Goal: Find specific page/section: Find specific page/section

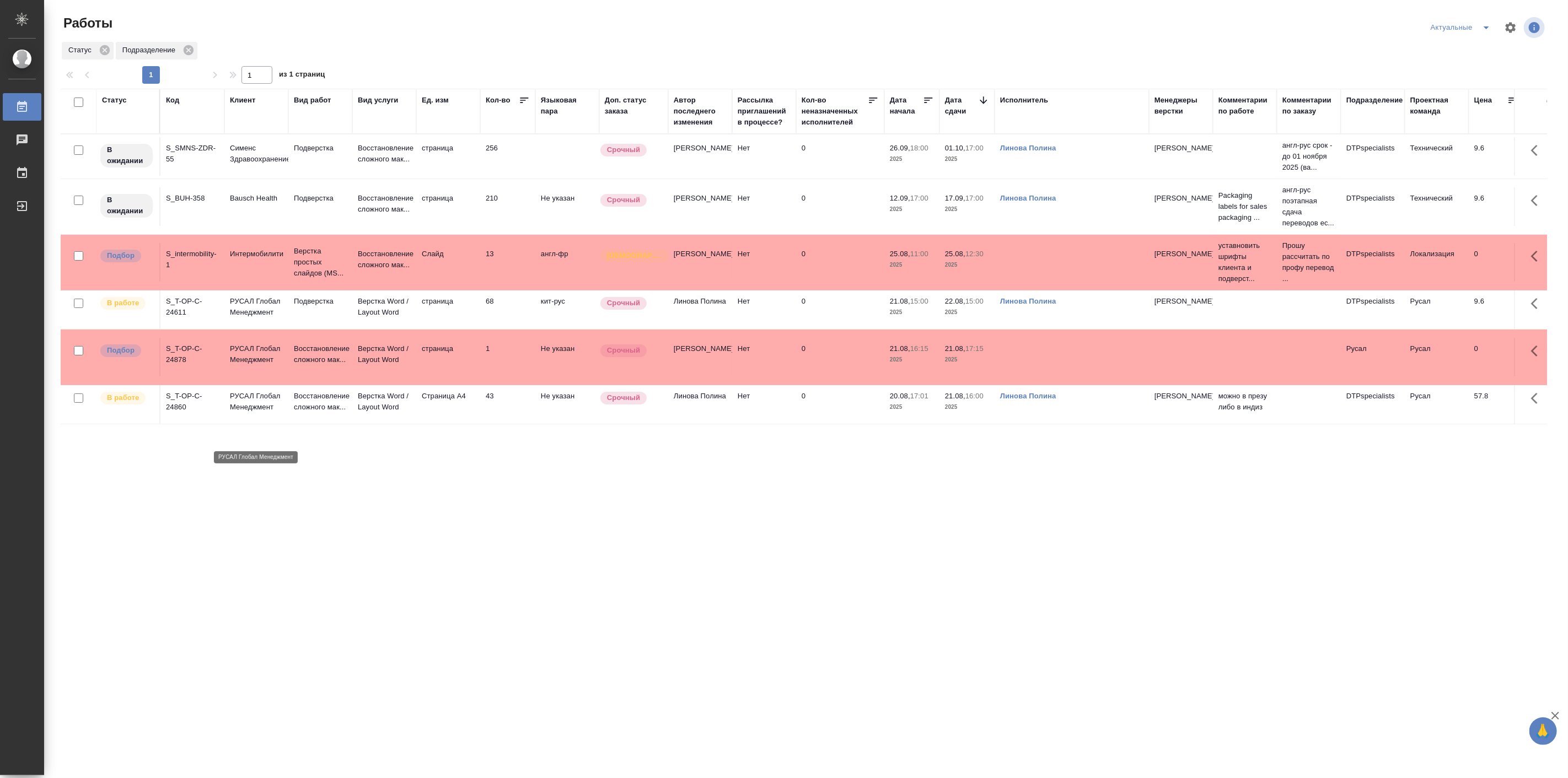
click at [247, 413] on p "РУСАЛ Глобал Менеджмент" at bounding box center [257, 402] width 53 height 22
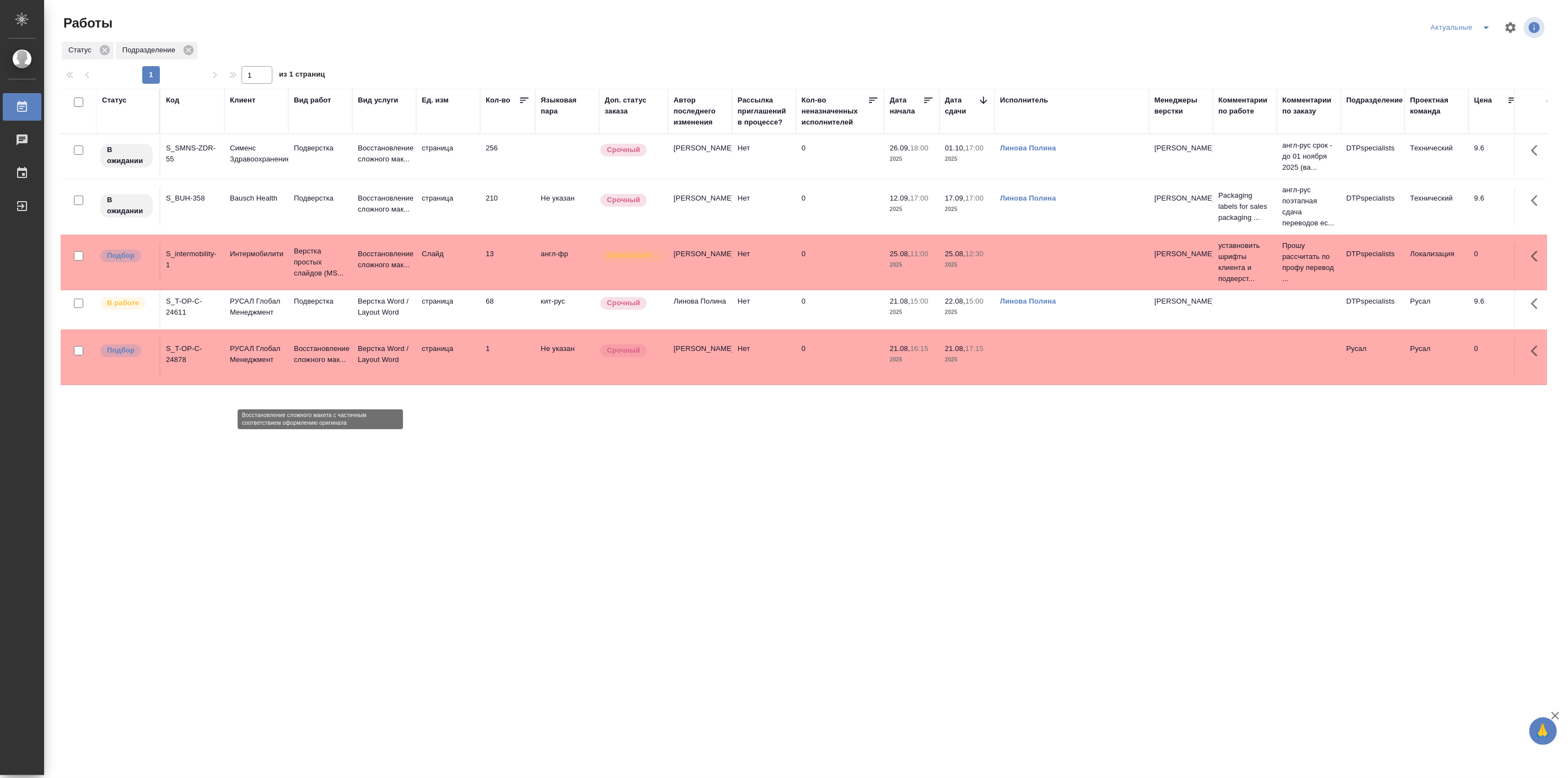
click at [344, 365] on p "Восстановление сложного мак..." at bounding box center [320, 354] width 53 height 22
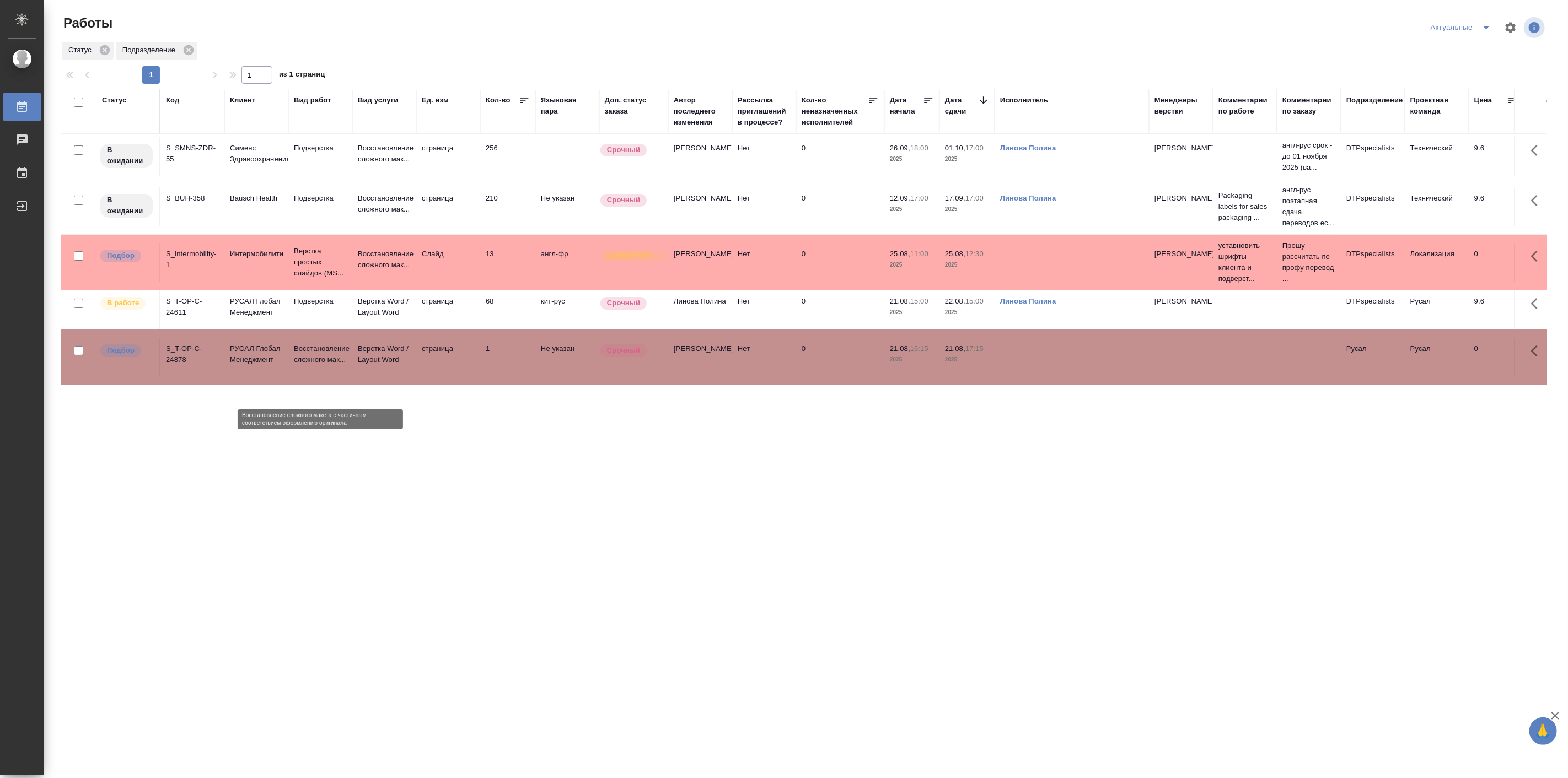
click at [344, 365] on p "Восстановление сложного мак..." at bounding box center [320, 354] width 53 height 22
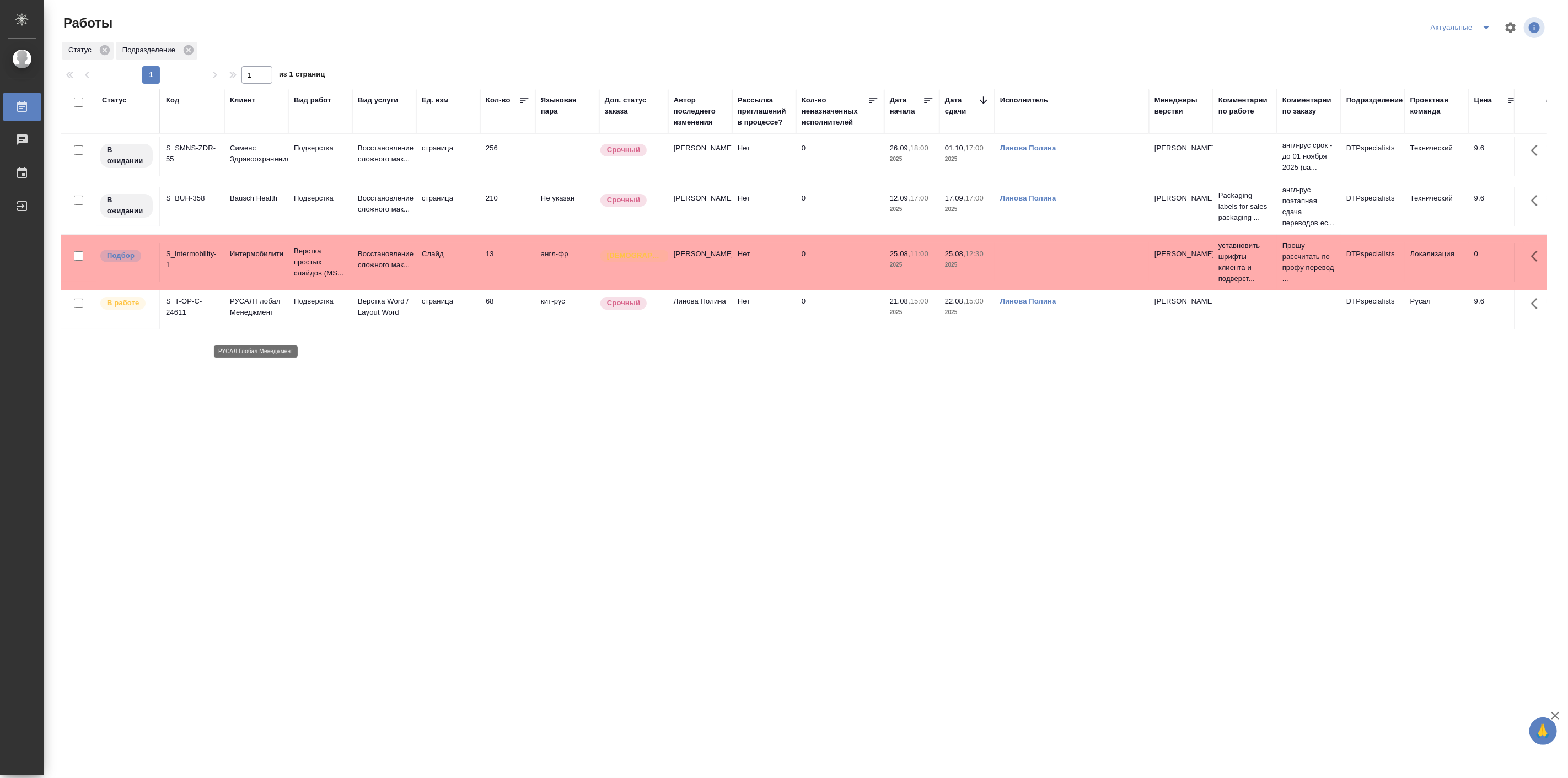
click at [271, 318] on p "РУСАЛ Глобал Менеджмент" at bounding box center [257, 307] width 53 height 22
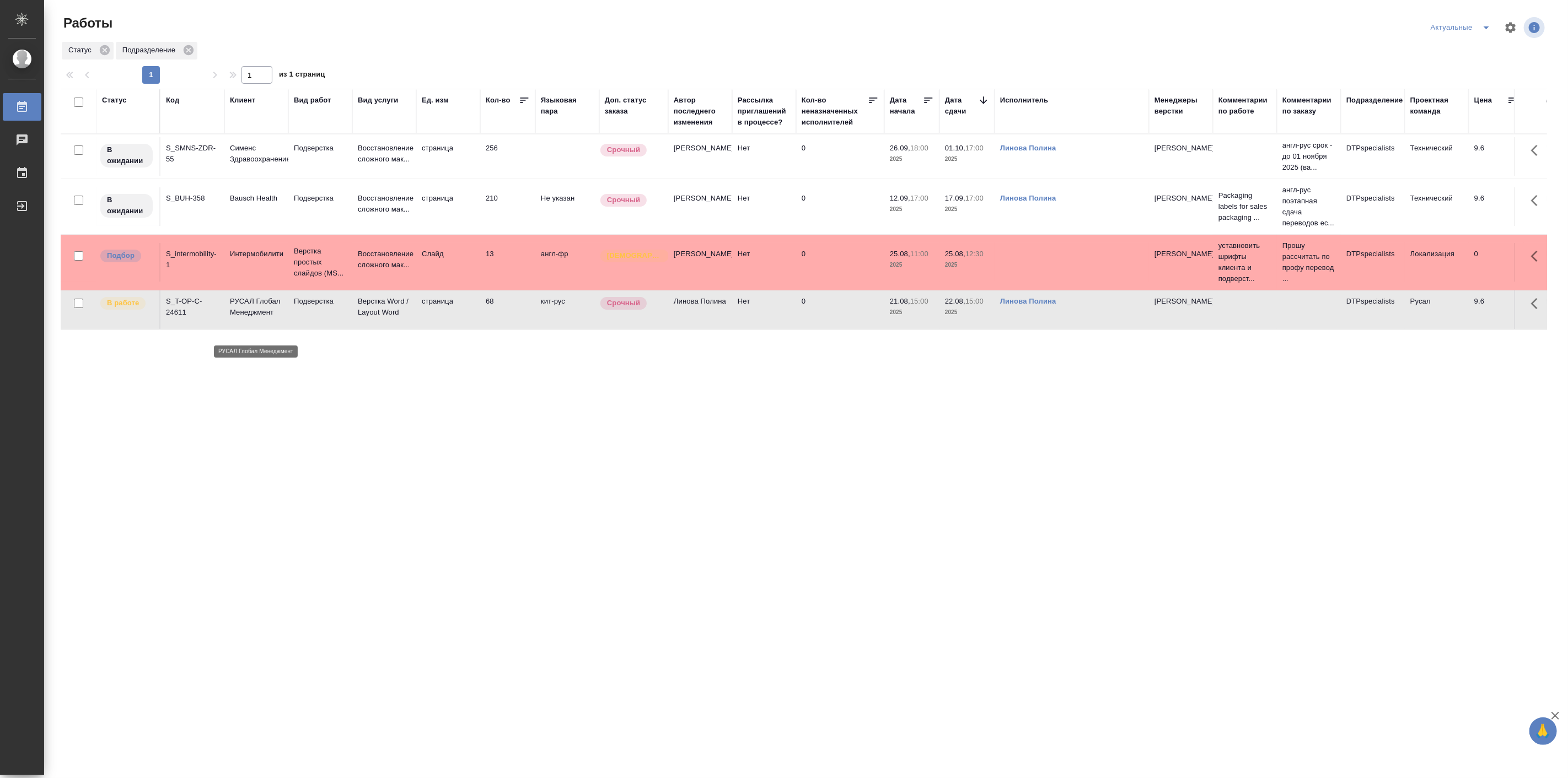
click at [271, 318] on p "РУСАЛ Глобал Менеджмент" at bounding box center [257, 307] width 53 height 22
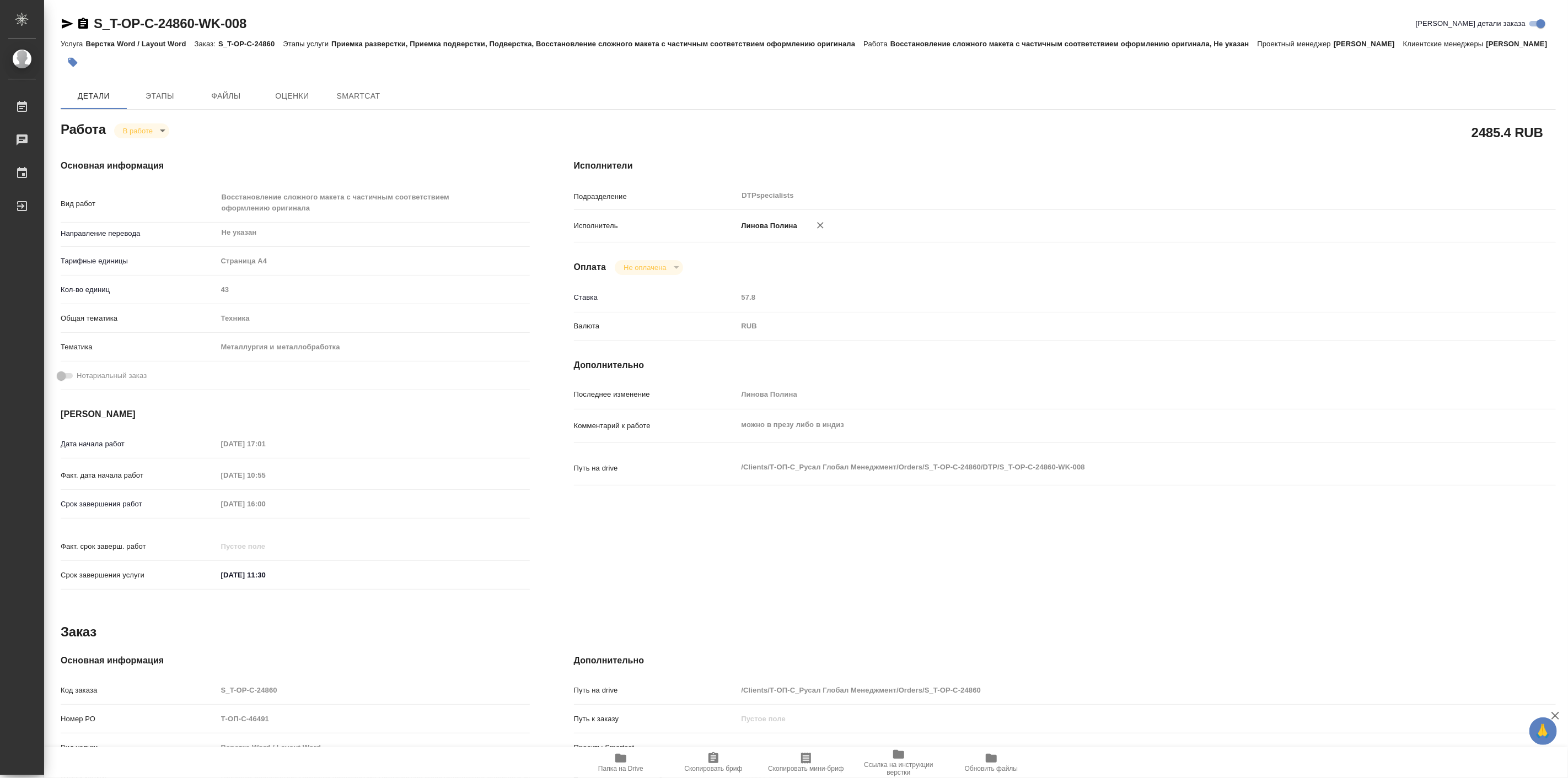
type textarea "x"
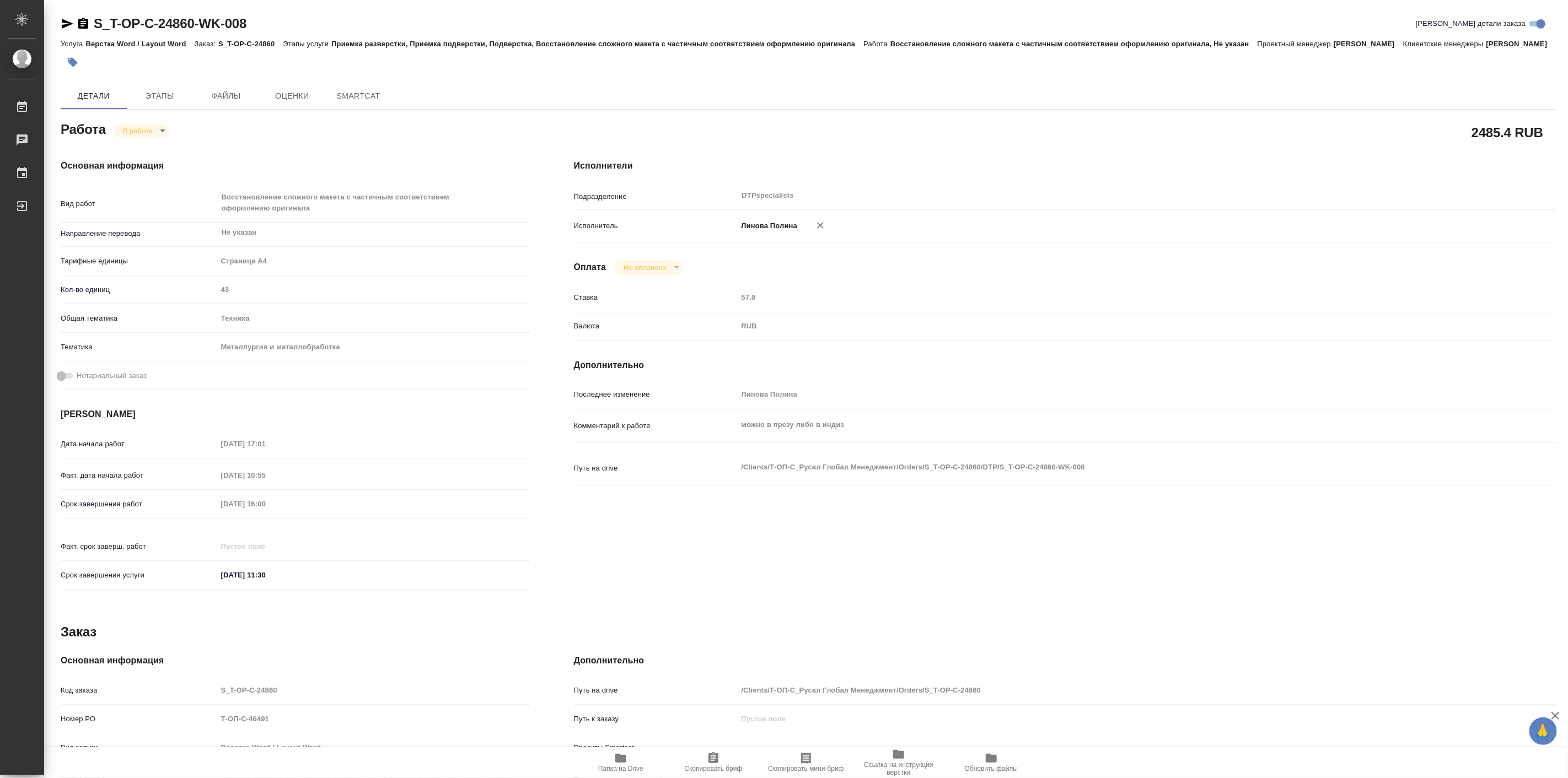
type textarea "x"
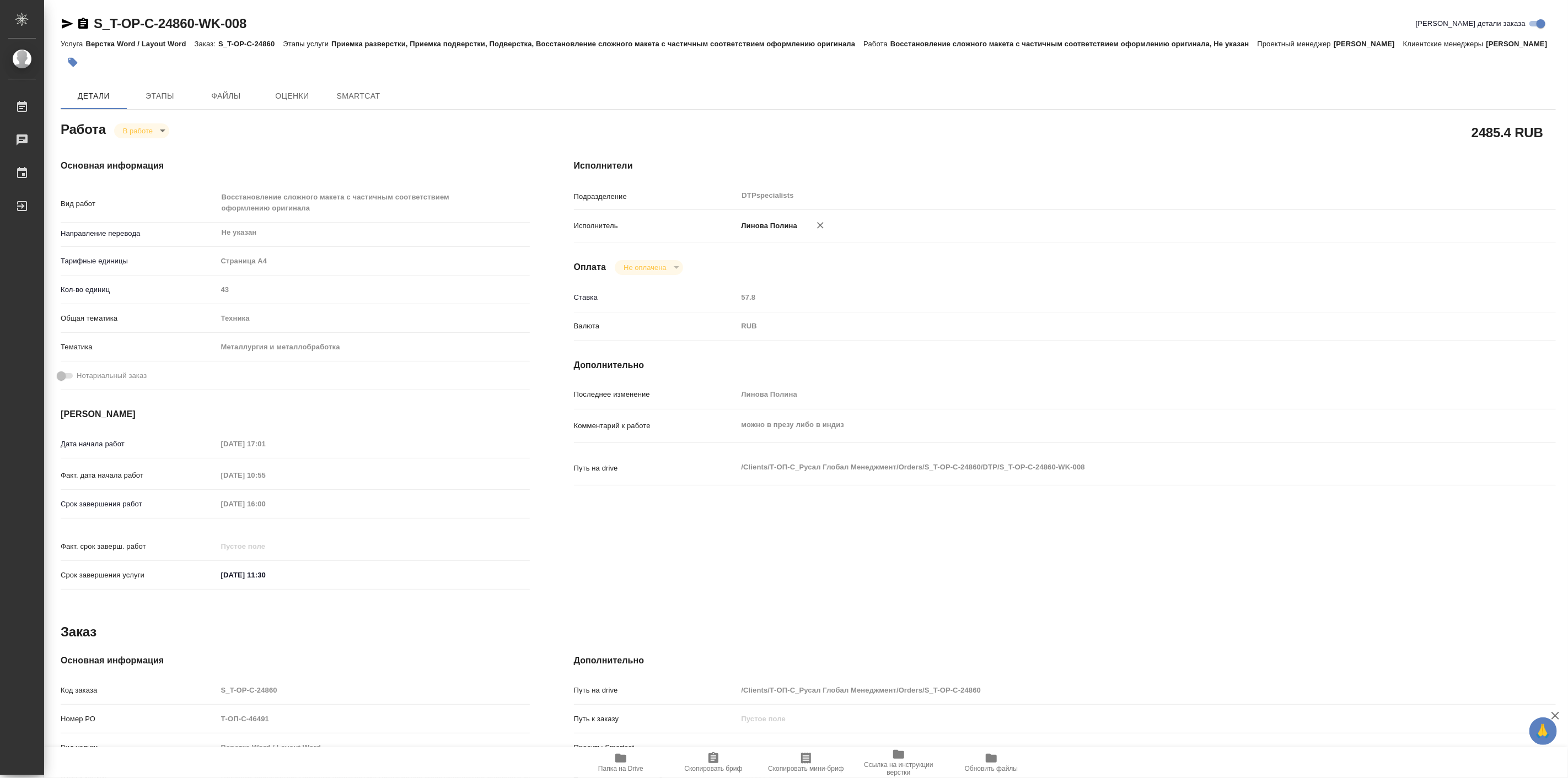
type textarea "x"
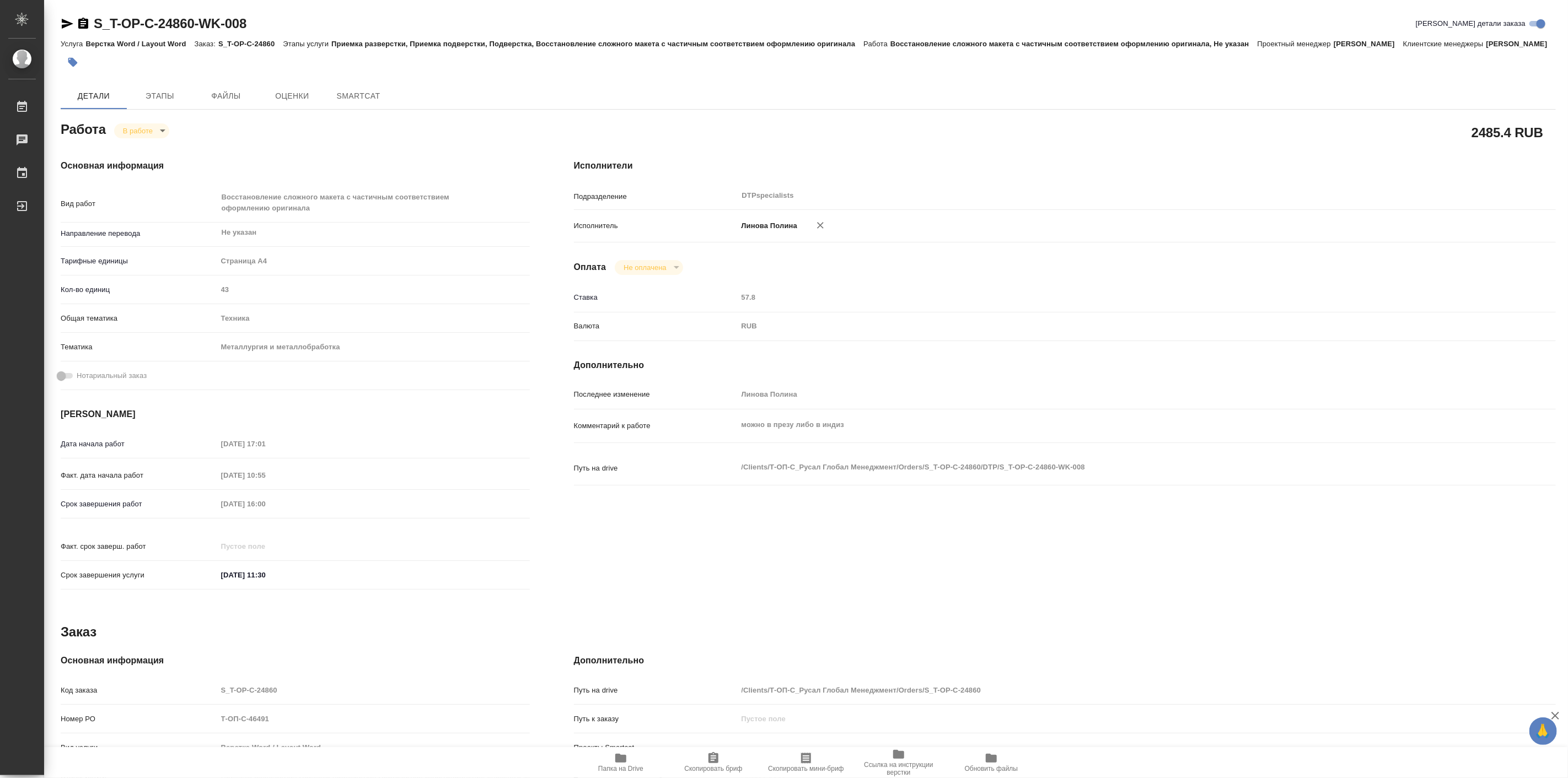
type textarea "x"
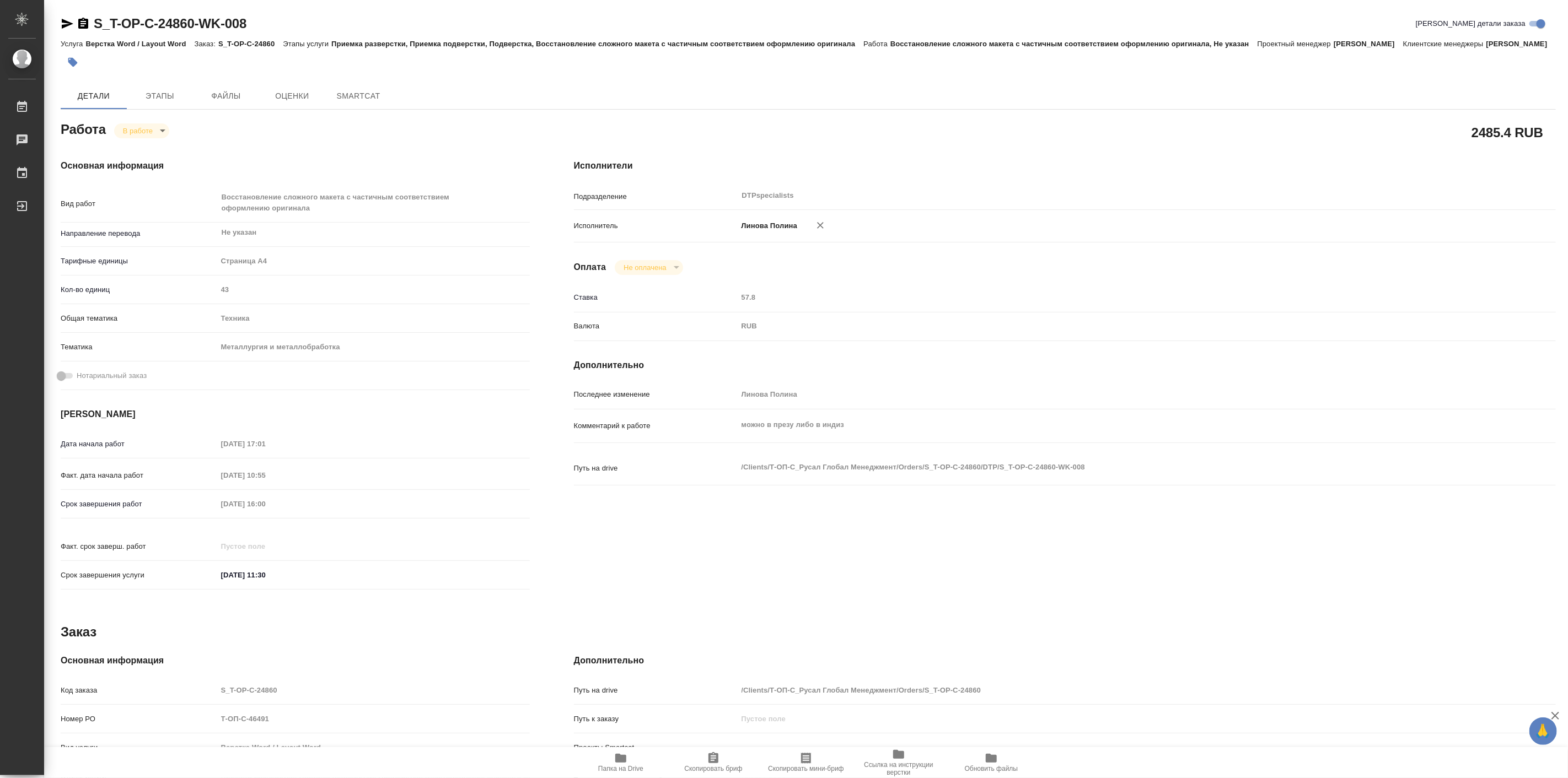
type textarea "x"
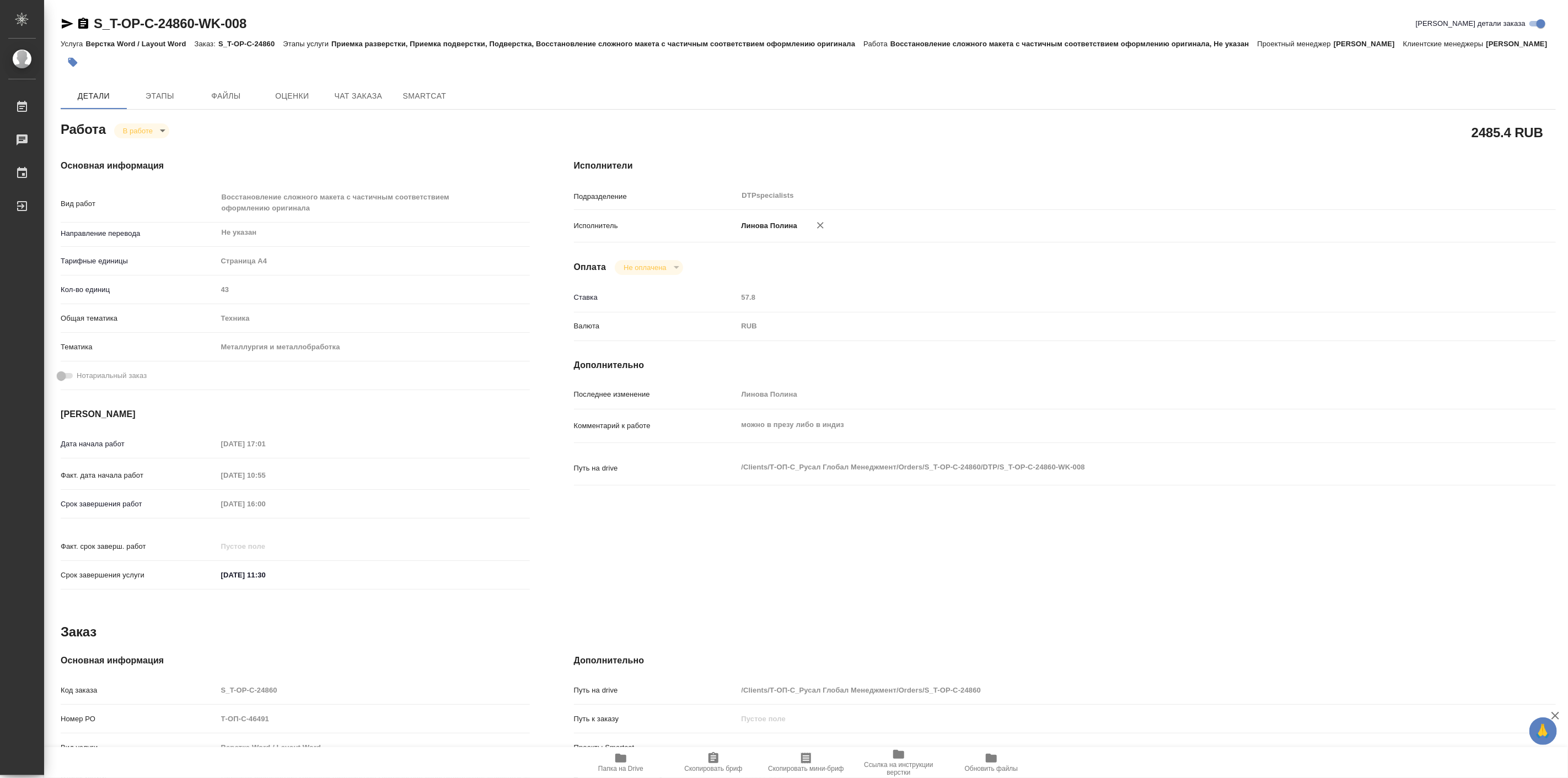
type textarea "x"
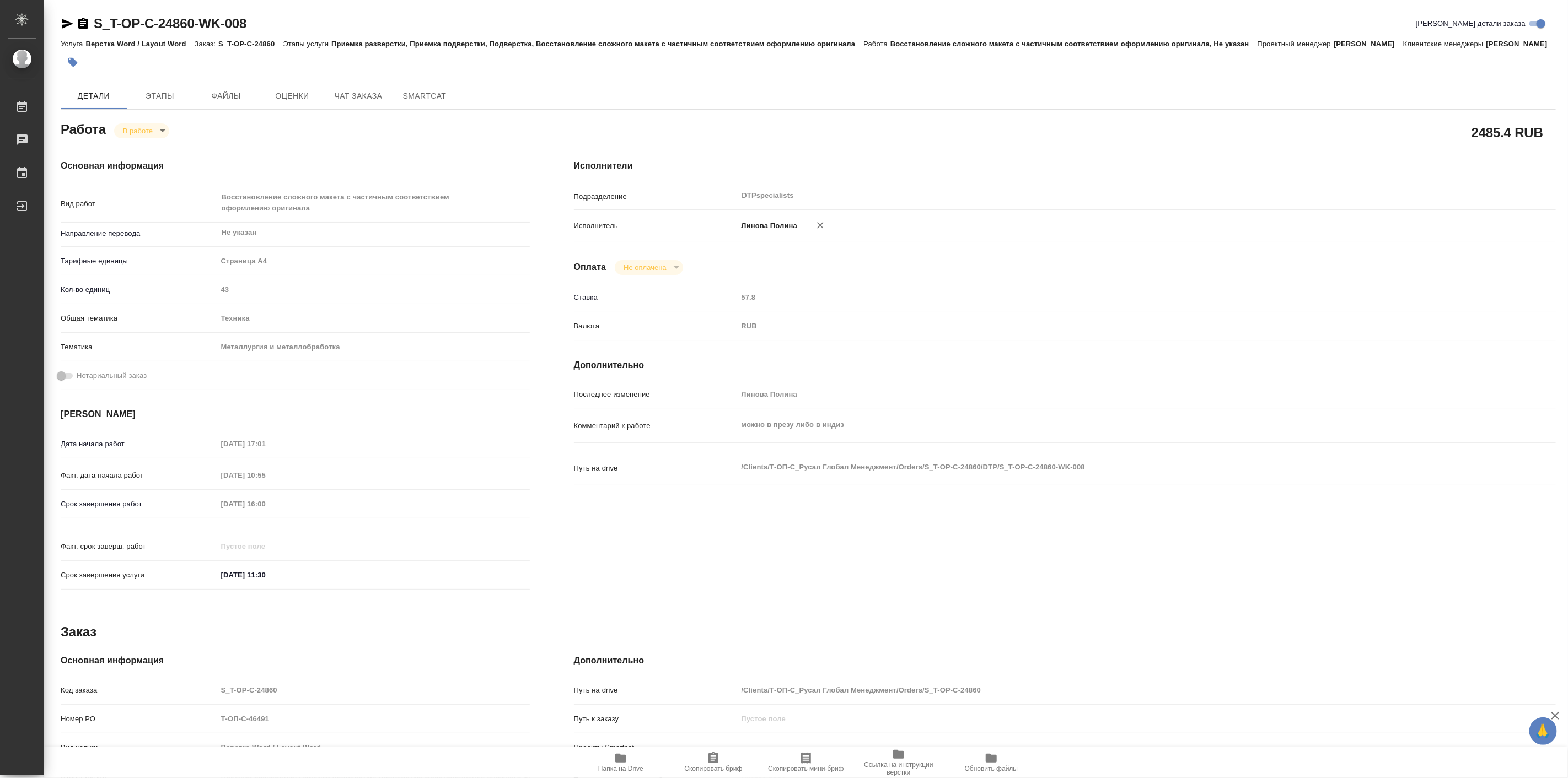
type textarea "x"
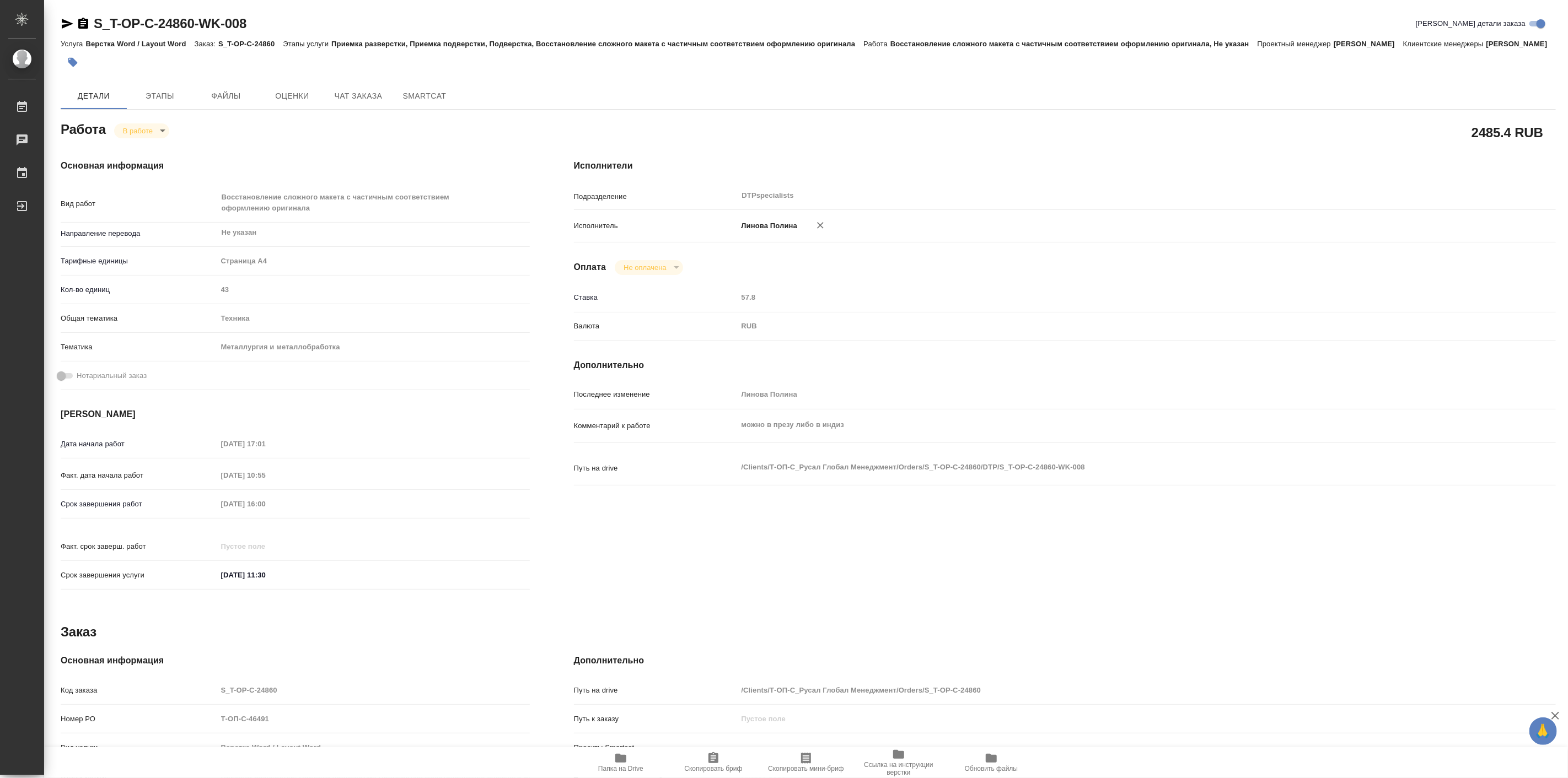
click at [621, 759] on icon "button" at bounding box center [620, 758] width 11 height 9
click at [157, 140] on body "🙏 .cls-1 fill:#fff; AWATERA [PERSON_NAME] Работы 0 Чаты График Выйти S_T-OP-C-2…" at bounding box center [784, 389] width 1568 height 778
click at [155, 162] on button "Выполнен" at bounding box center [143, 163] width 41 height 12
type textarea "x"
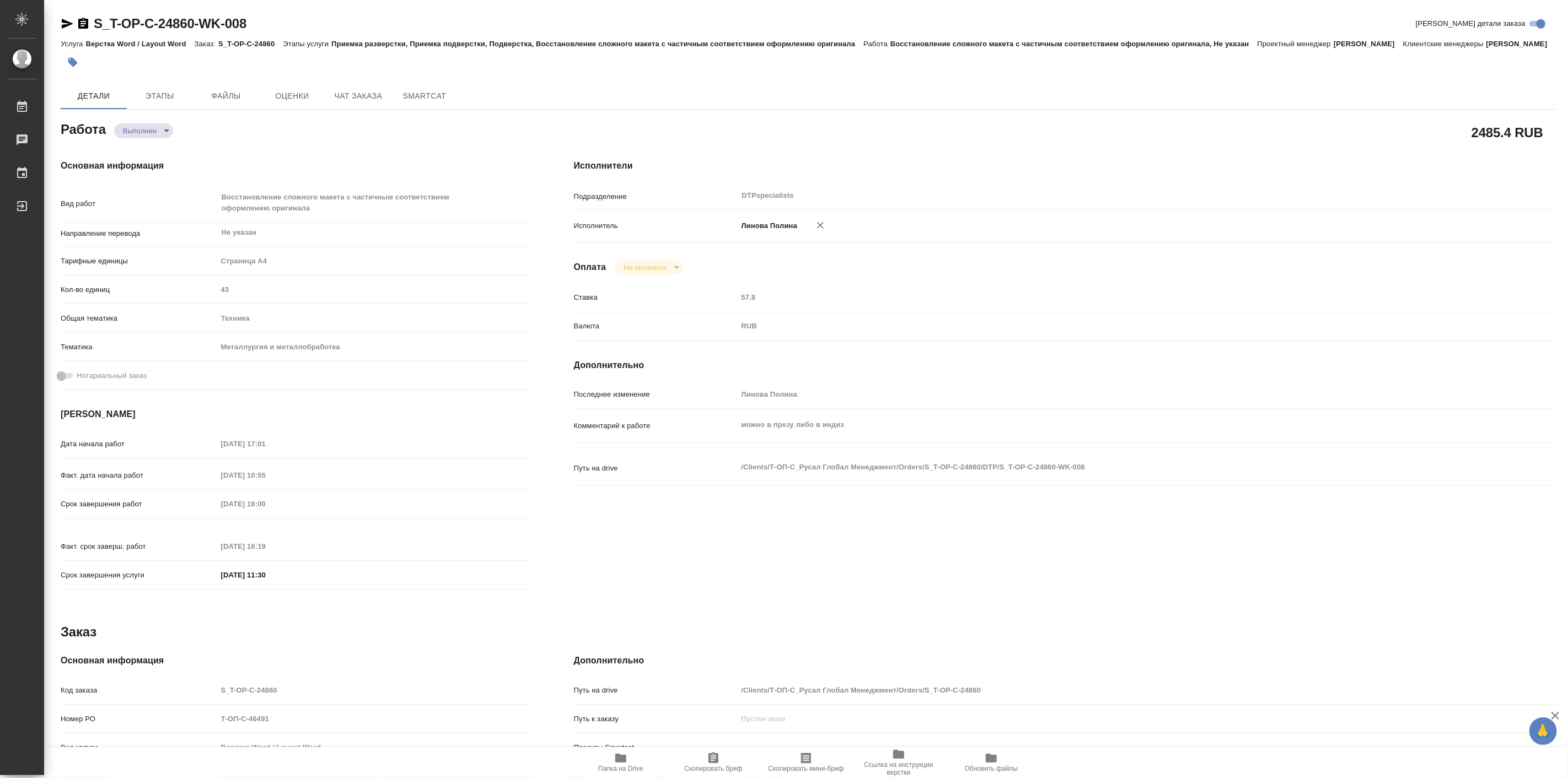
type textarea "x"
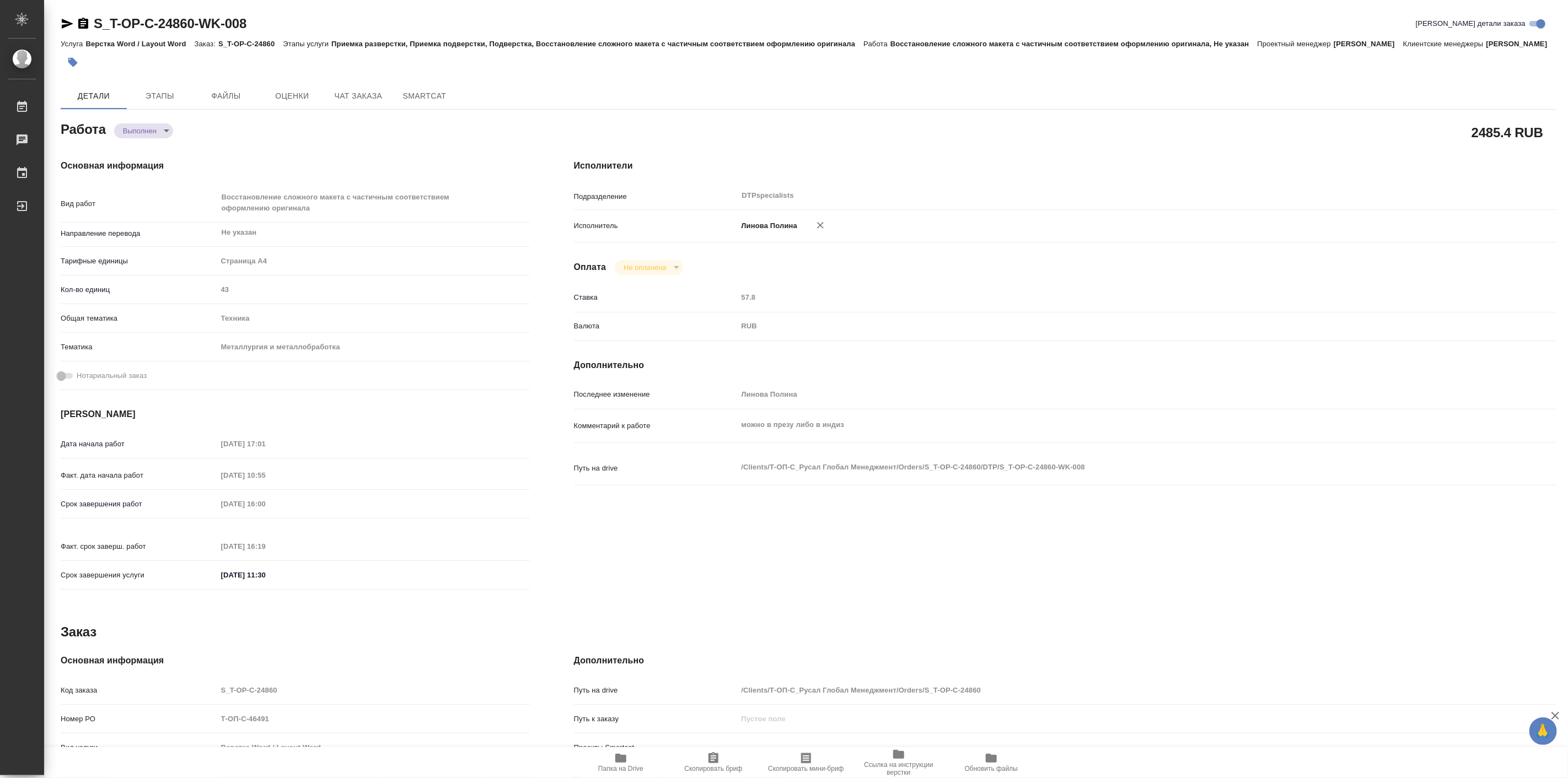
type textarea "x"
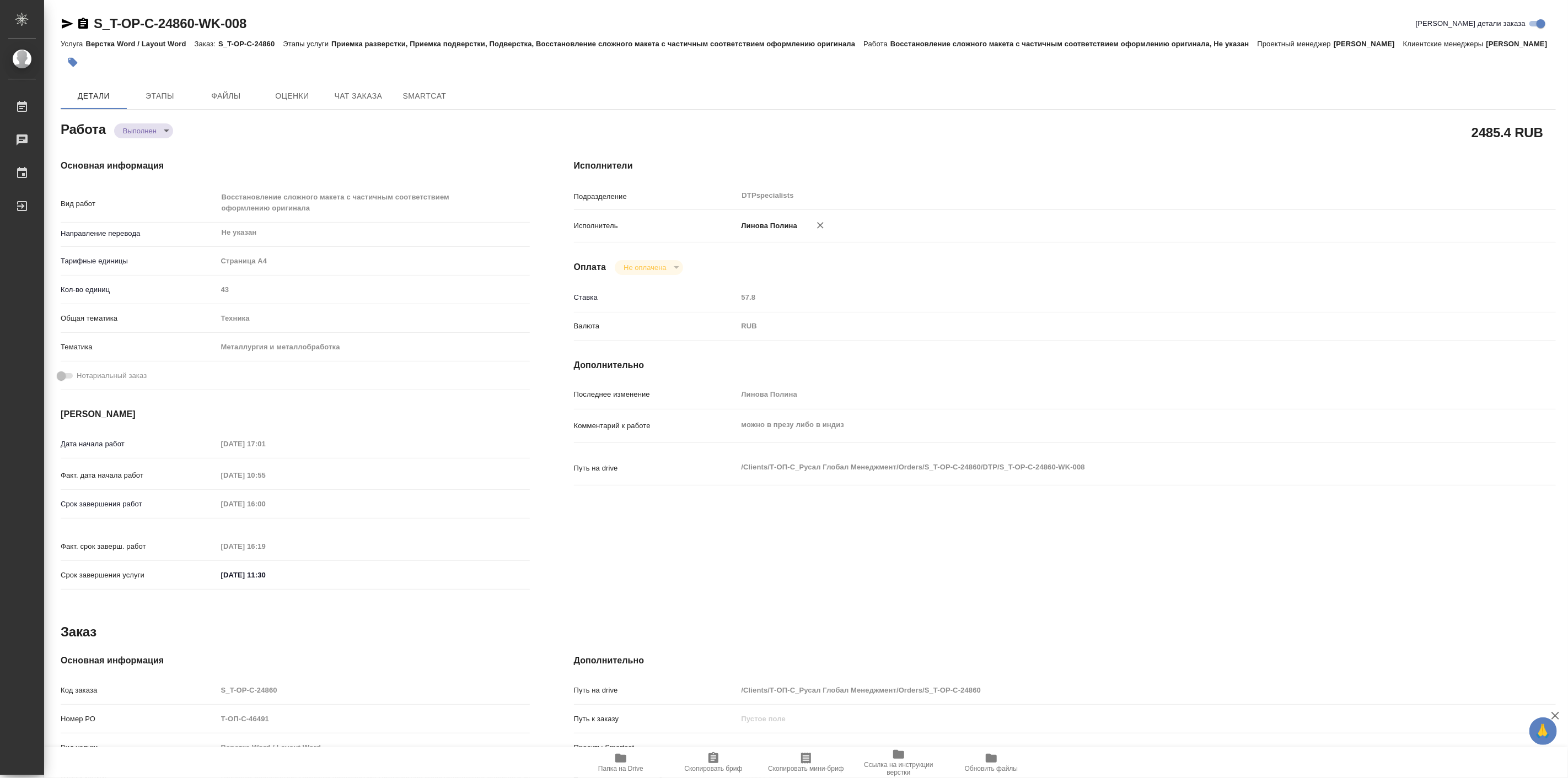
type textarea "x"
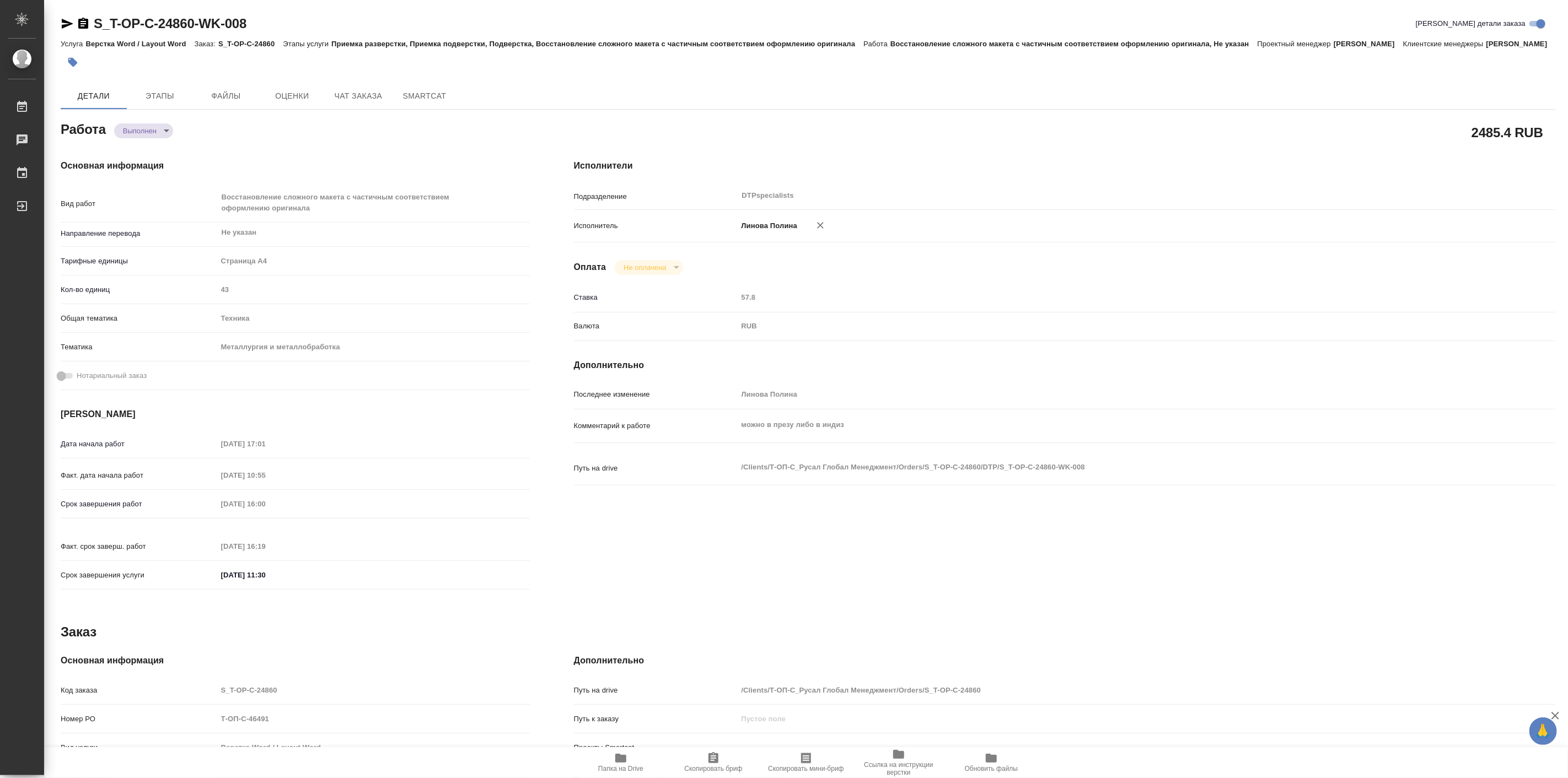
type textarea "x"
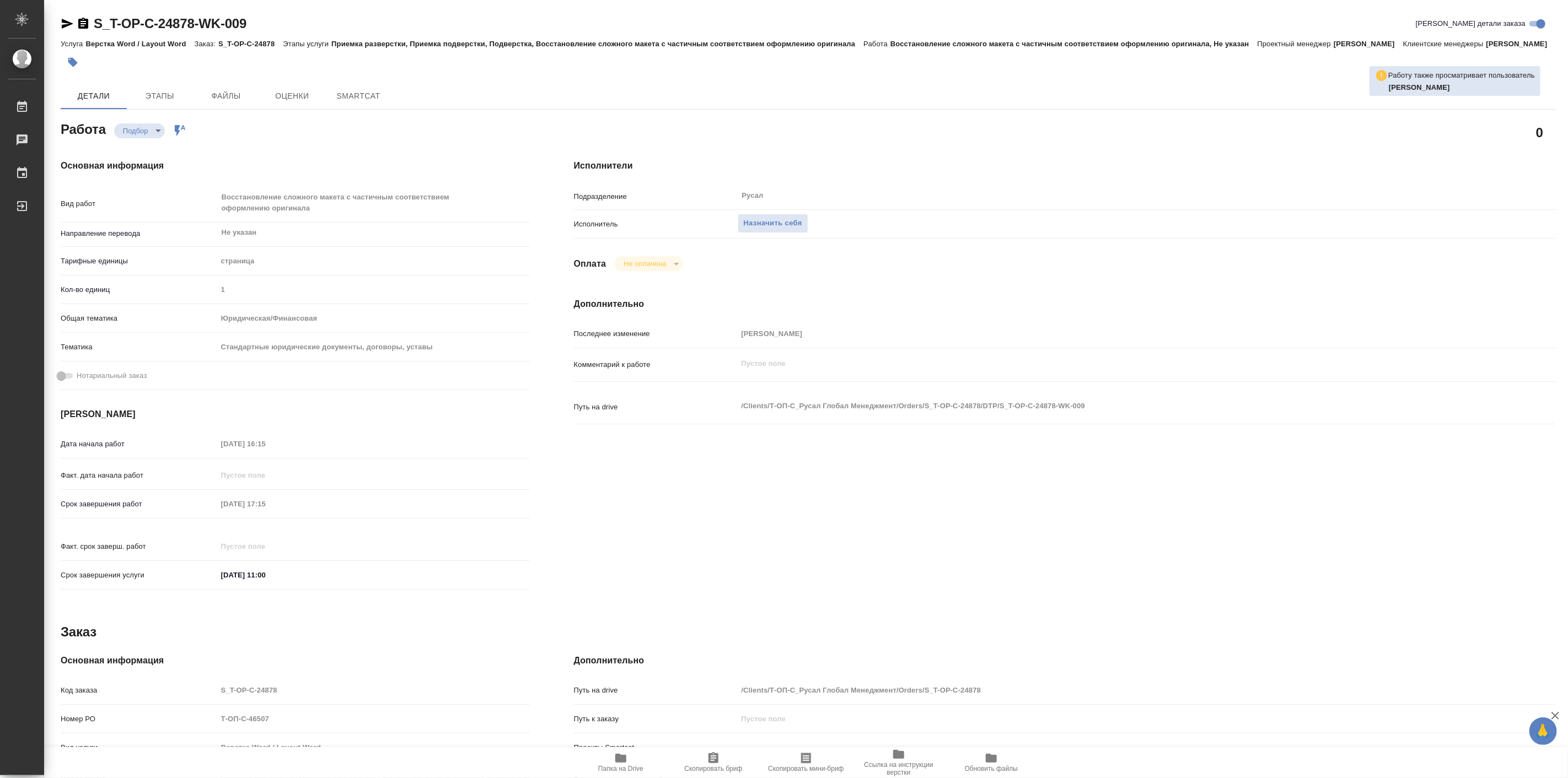
type textarea "x"
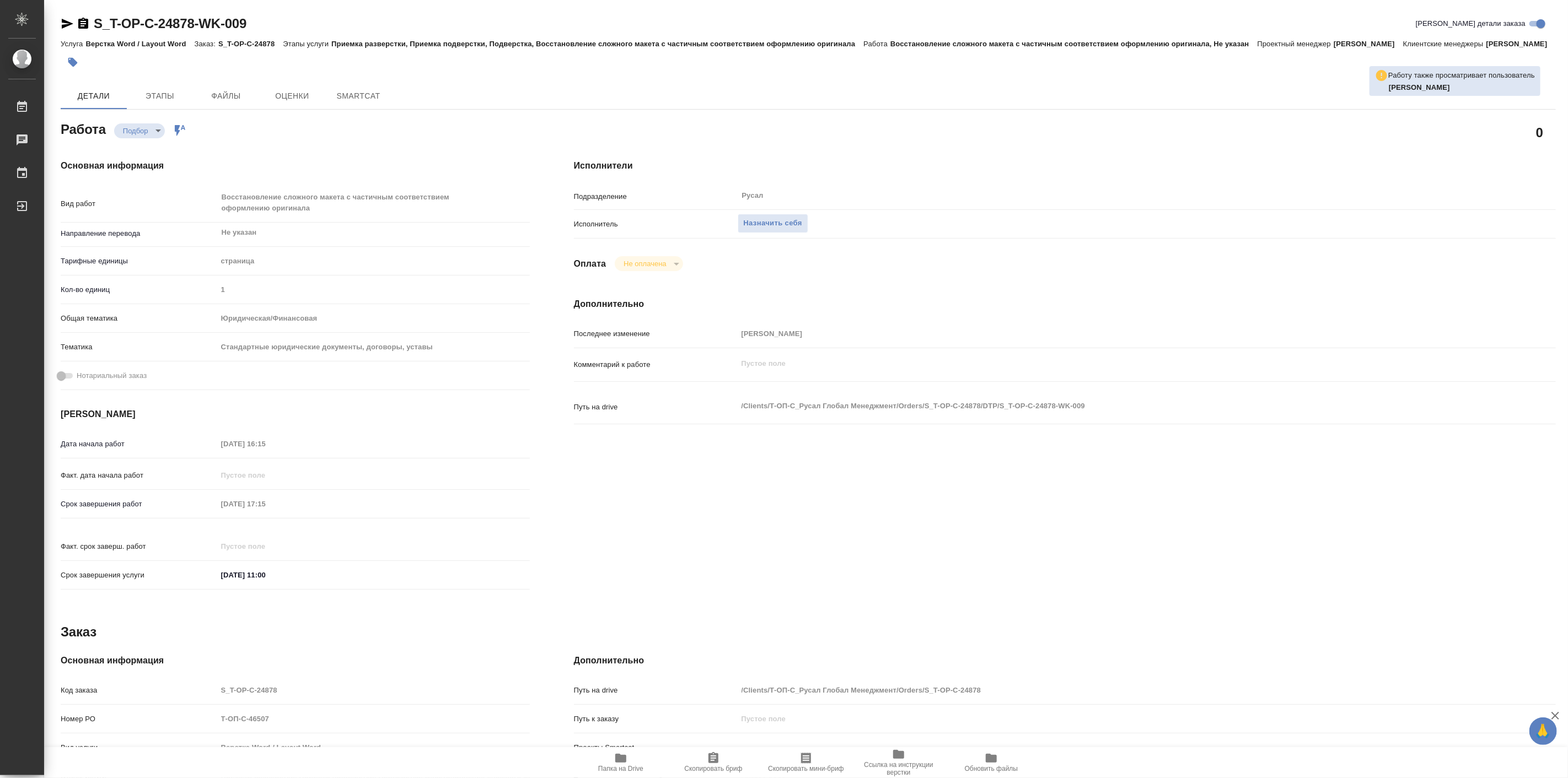
type textarea "x"
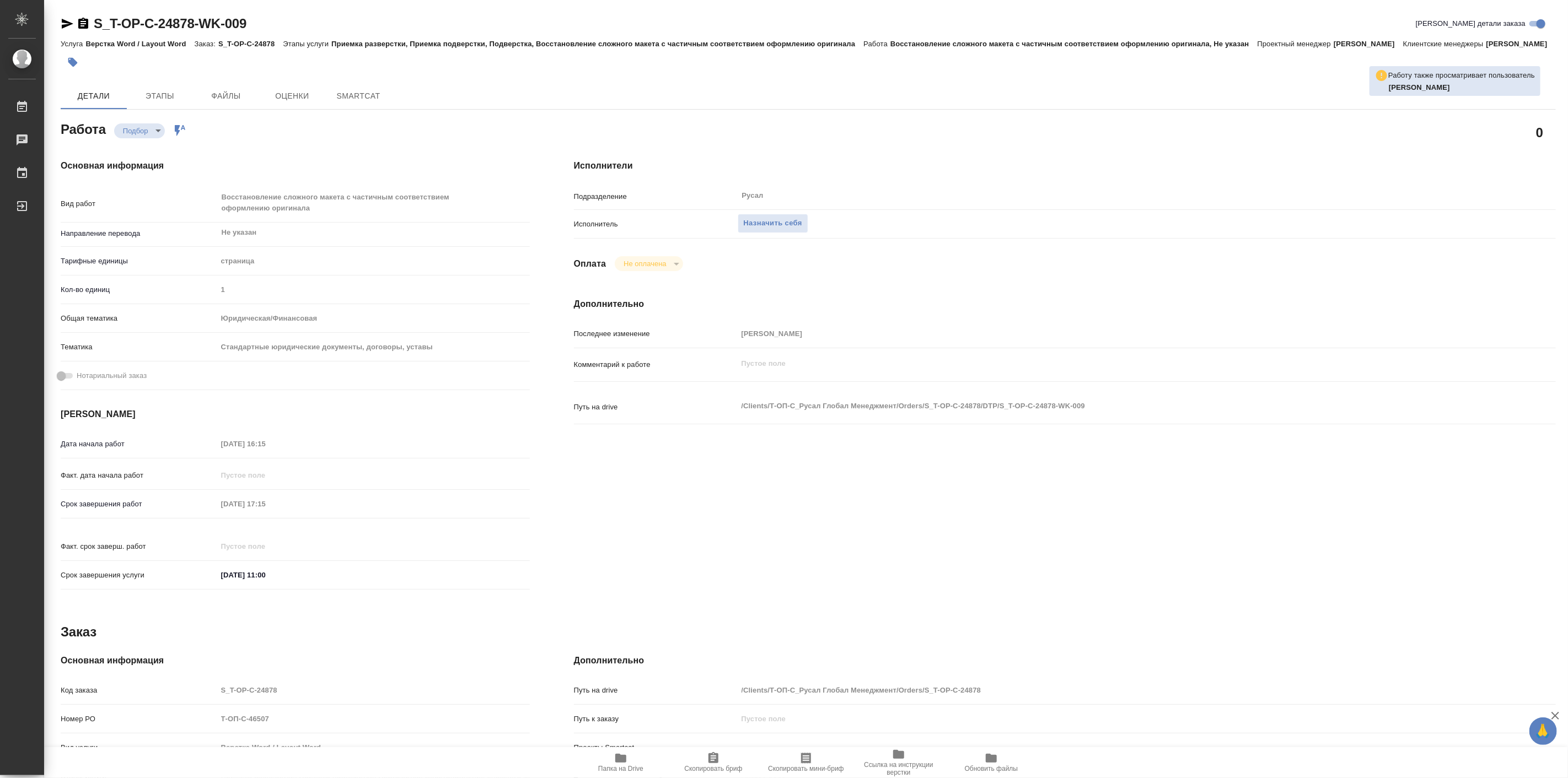
type textarea "x"
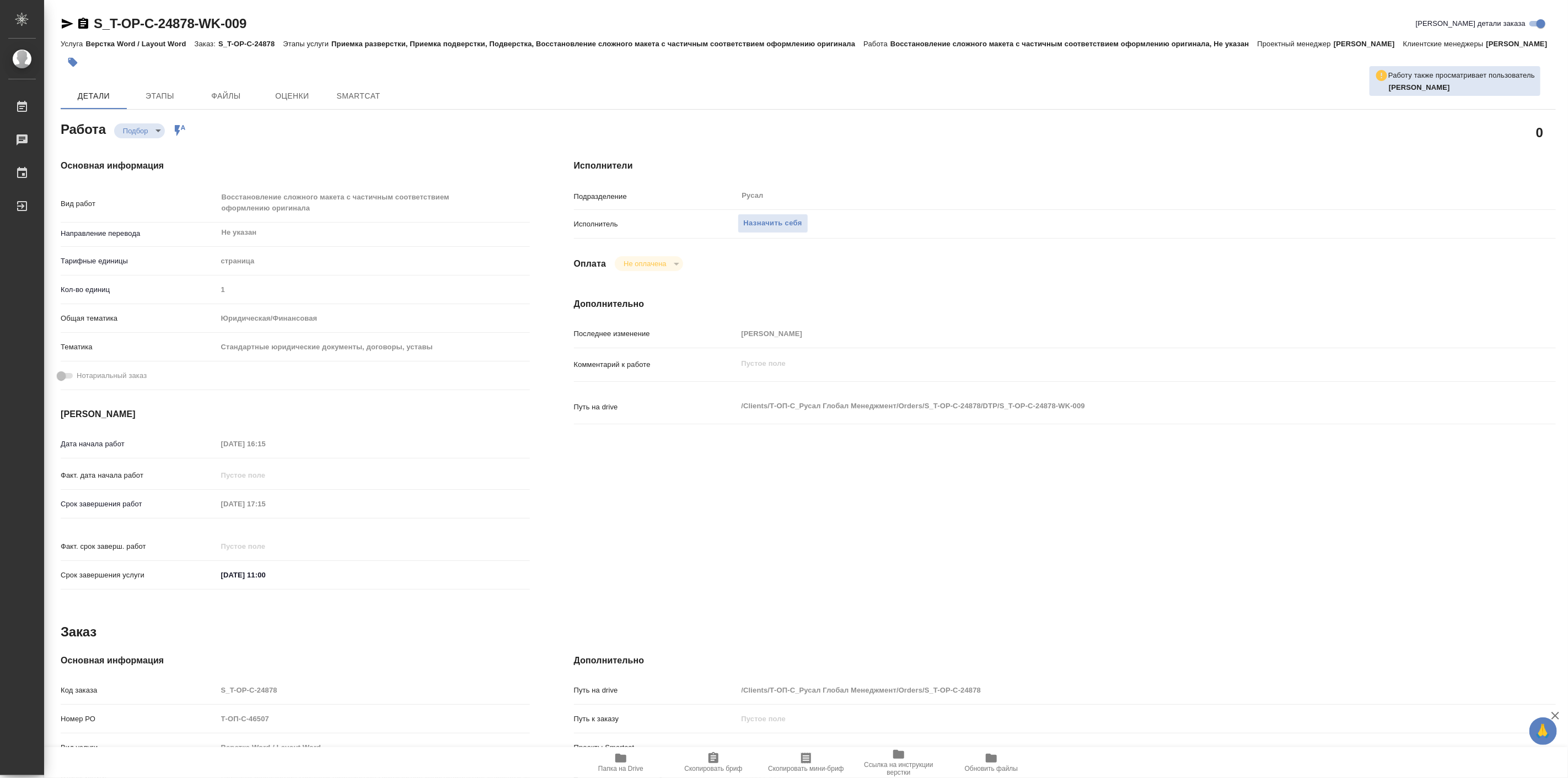
type textarea "x"
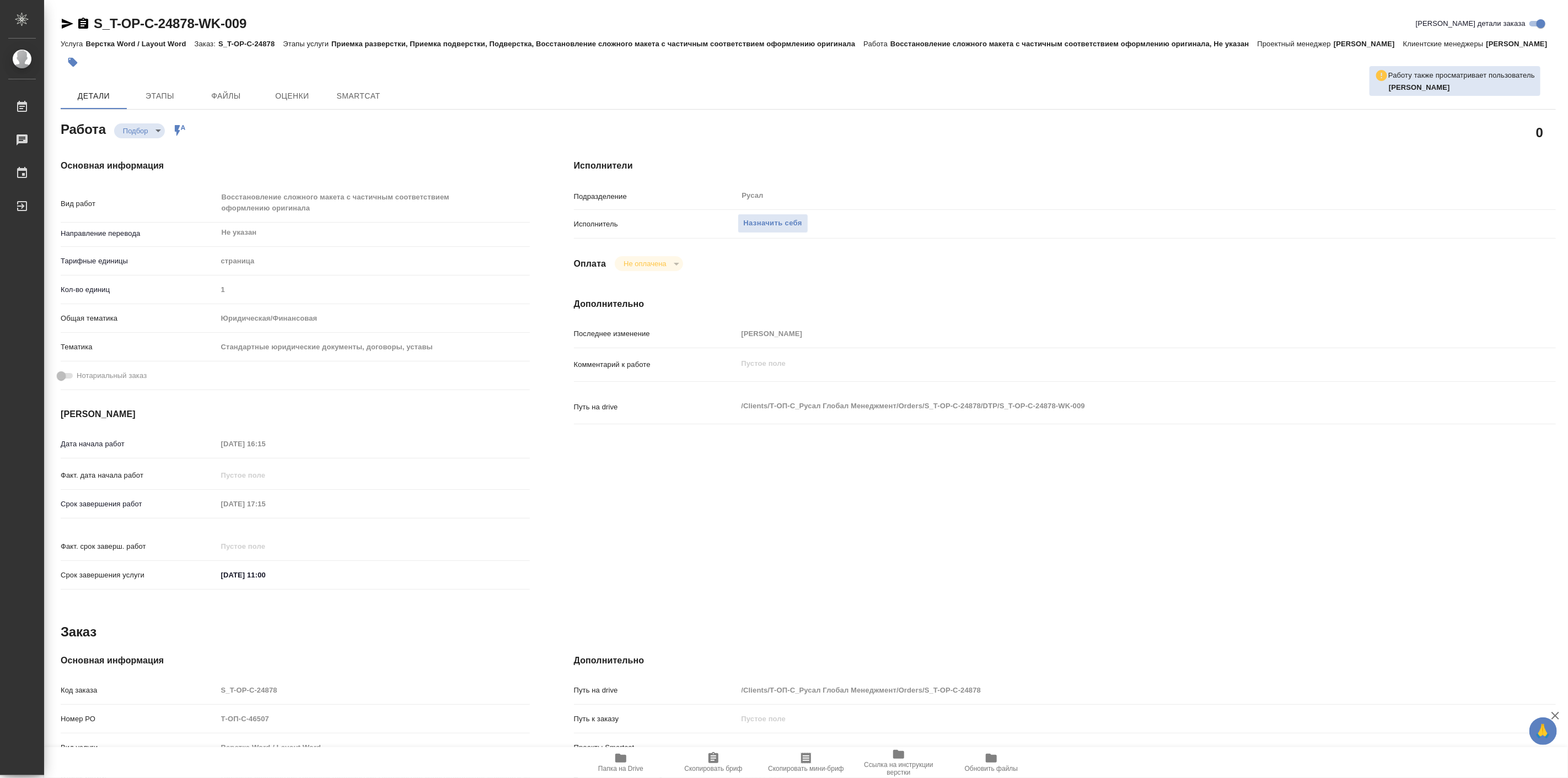
type textarea "x"
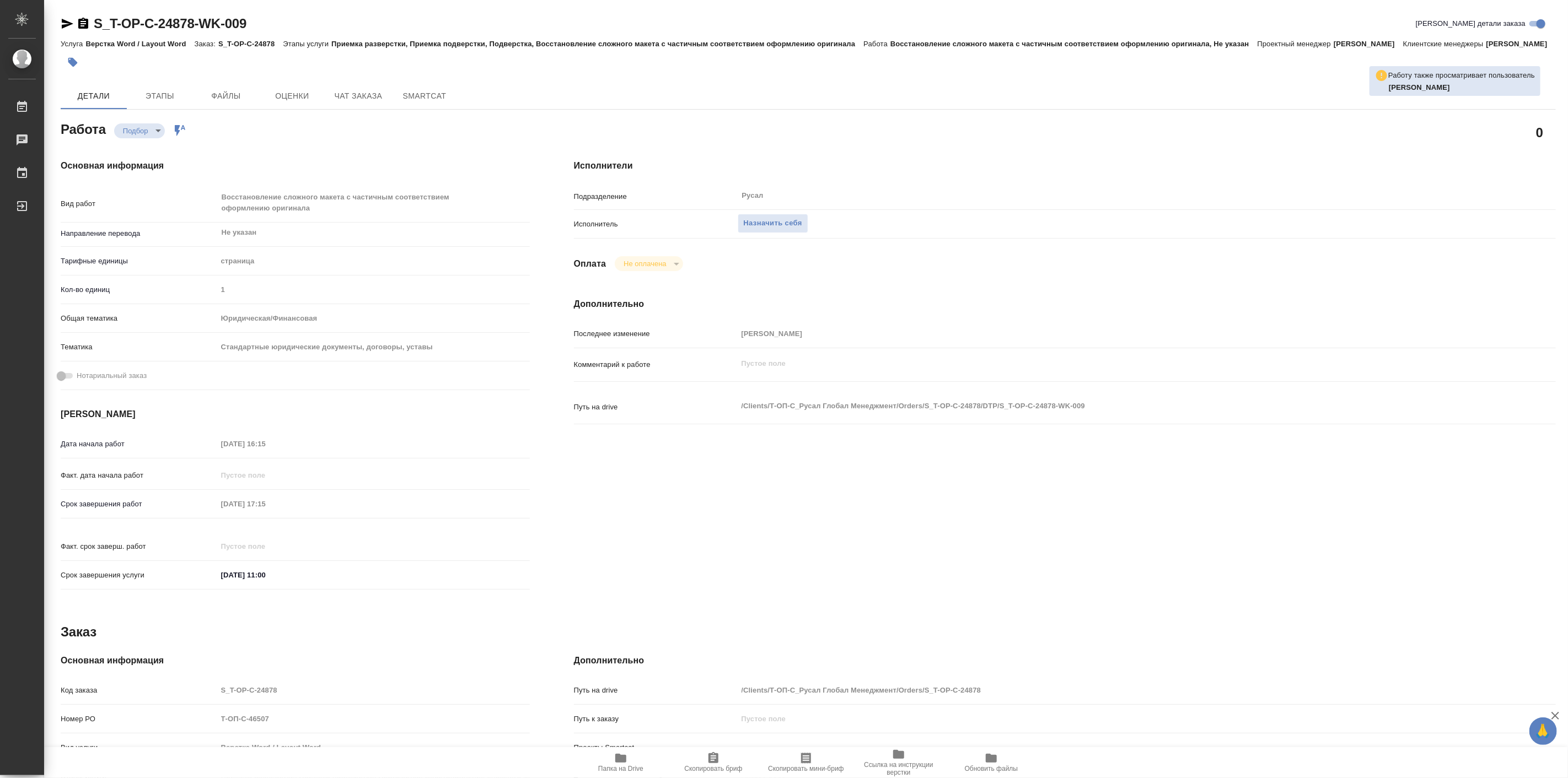
type textarea "x"
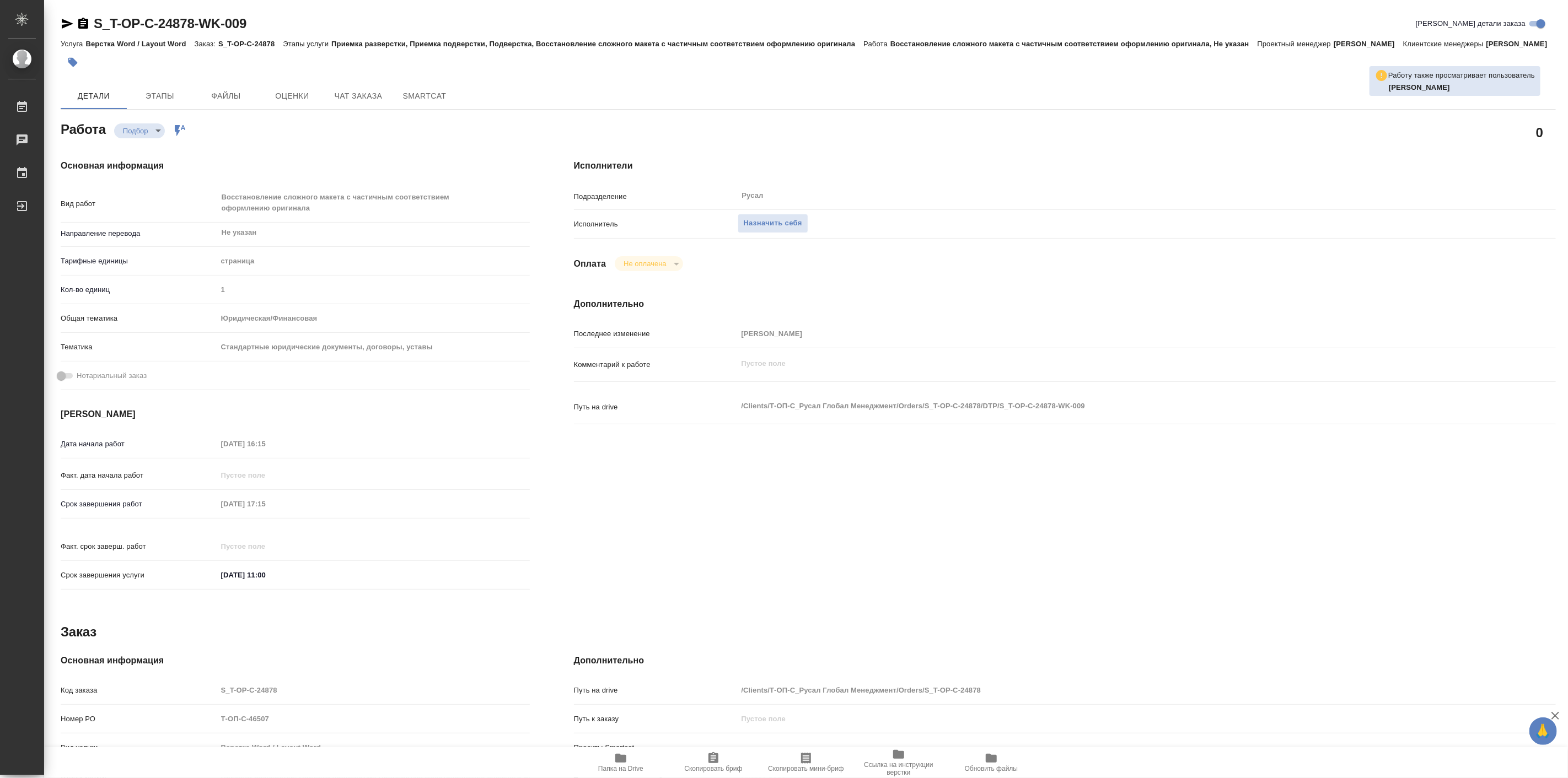
type textarea "x"
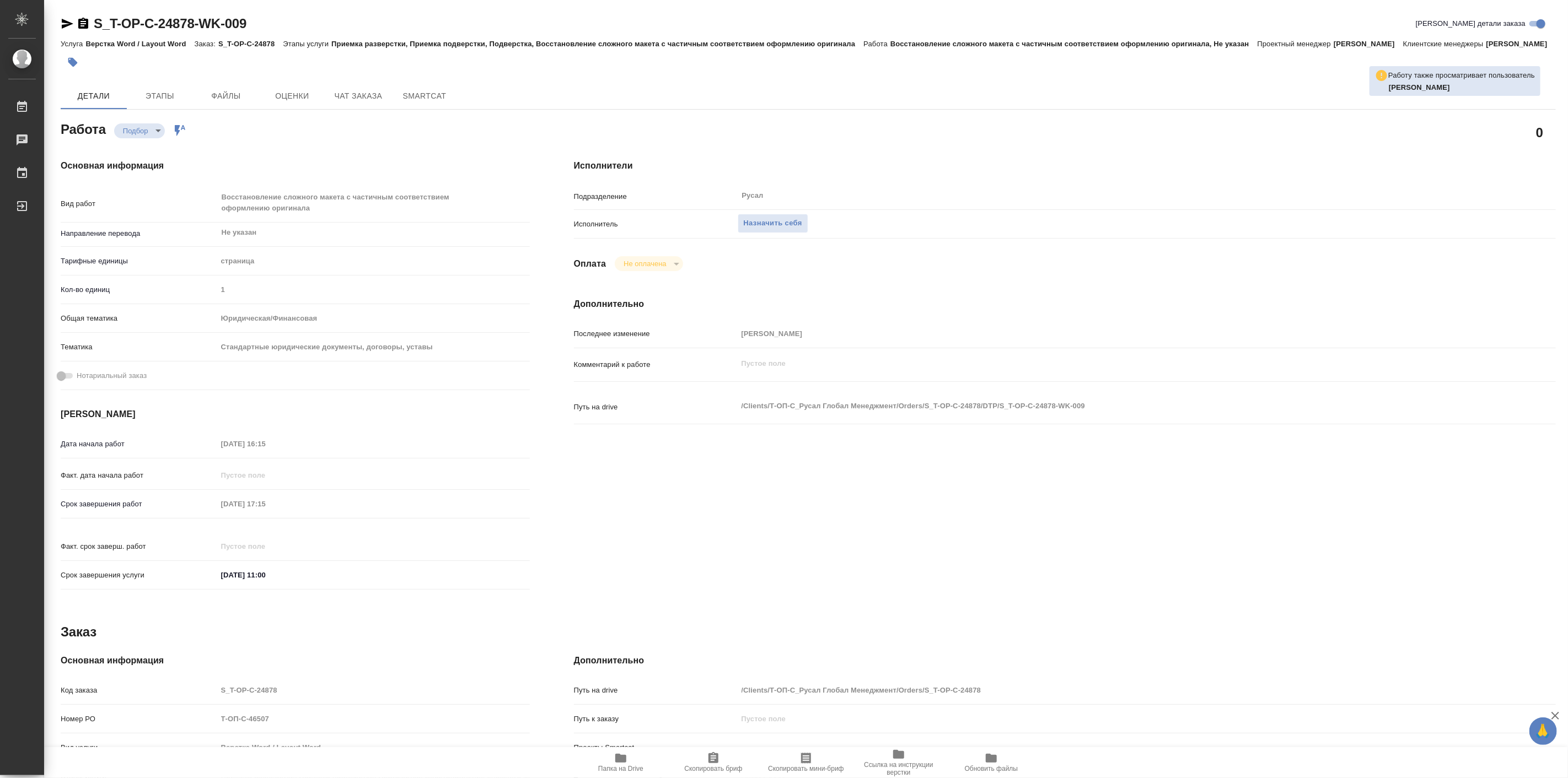
type textarea "x"
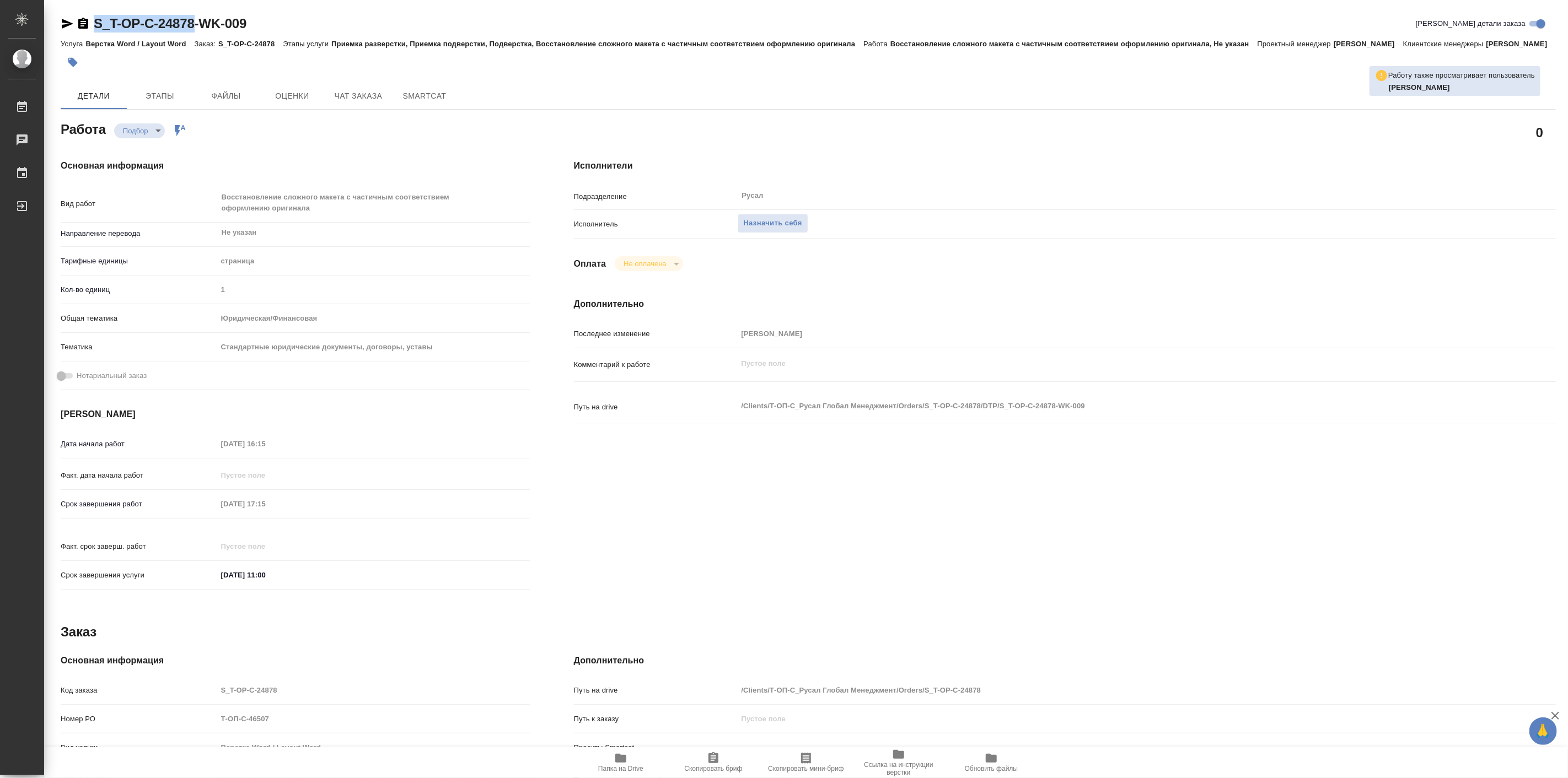
drag, startPoint x: 88, startPoint y: 12, endPoint x: 198, endPoint y: 23, distance: 110.5
click at [200, 23] on div "S_T-OP-C-24878-WK-009 Кратко детали заказа Услуга Верстка Word / Layout Word За…" at bounding box center [808, 474] width 1507 height 949
copy link "S_T-OP-C-24878"
click at [618, 763] on icon "button" at bounding box center [620, 758] width 13 height 13
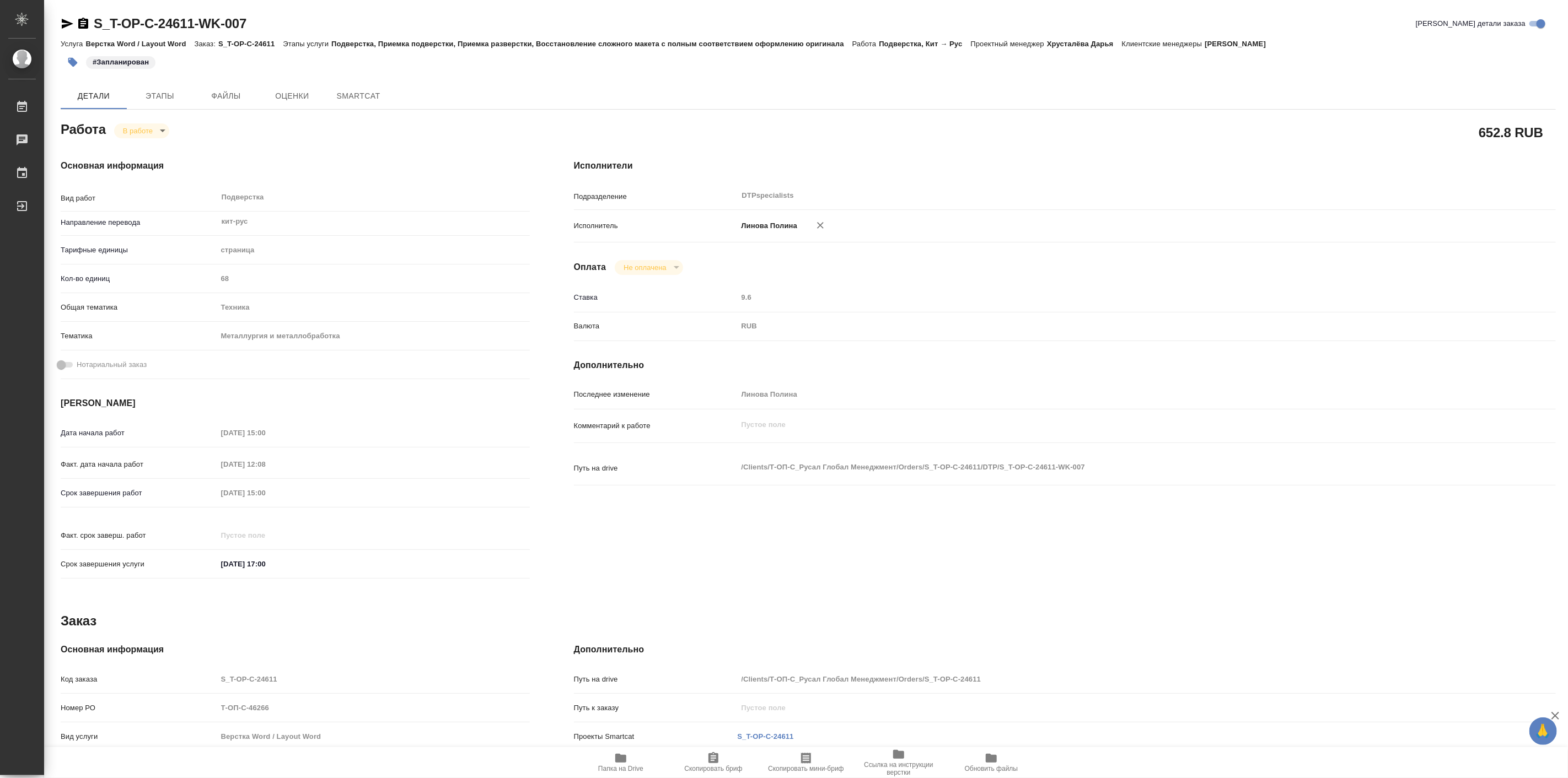
type textarea "x"
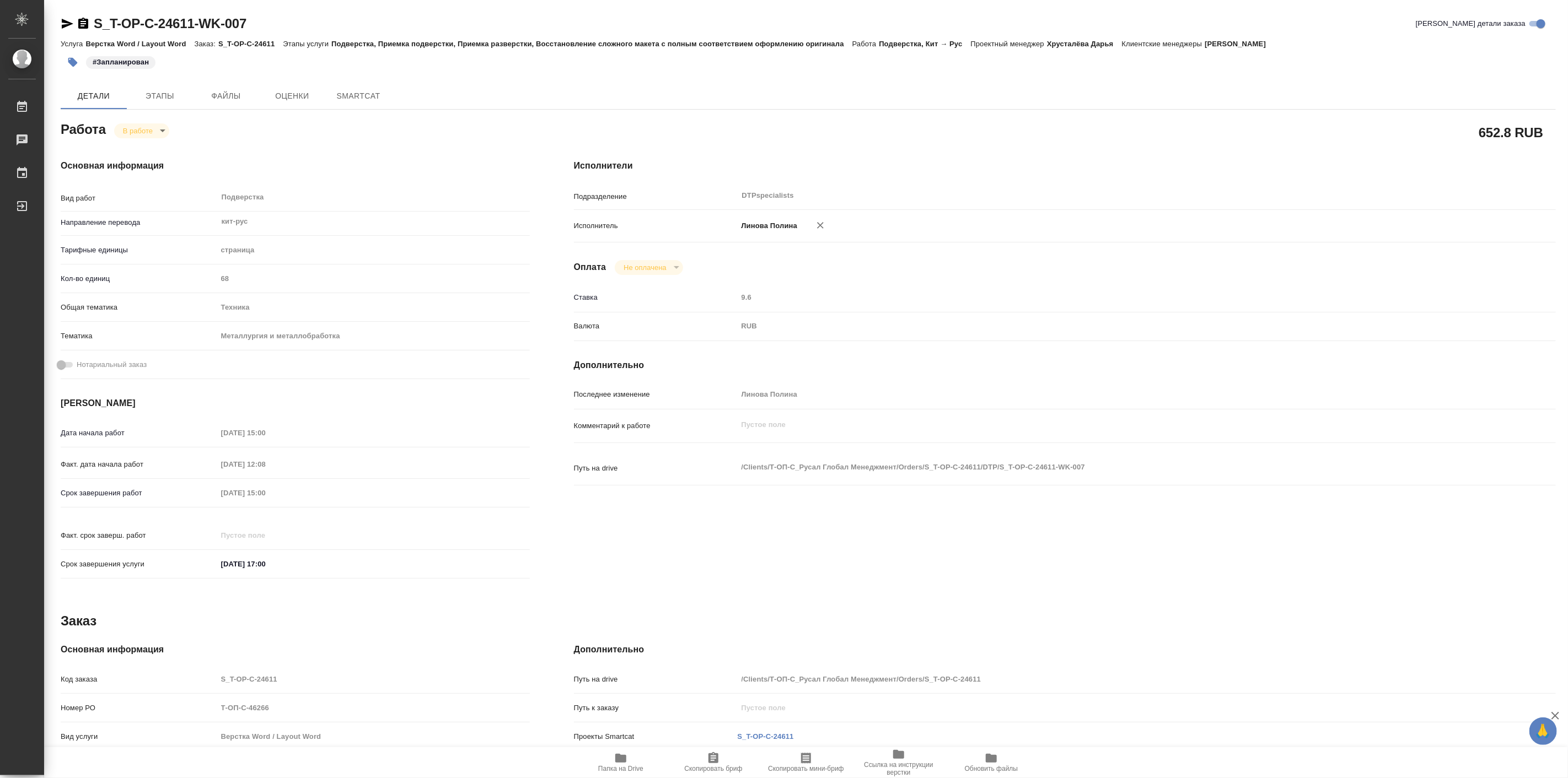
type textarea "x"
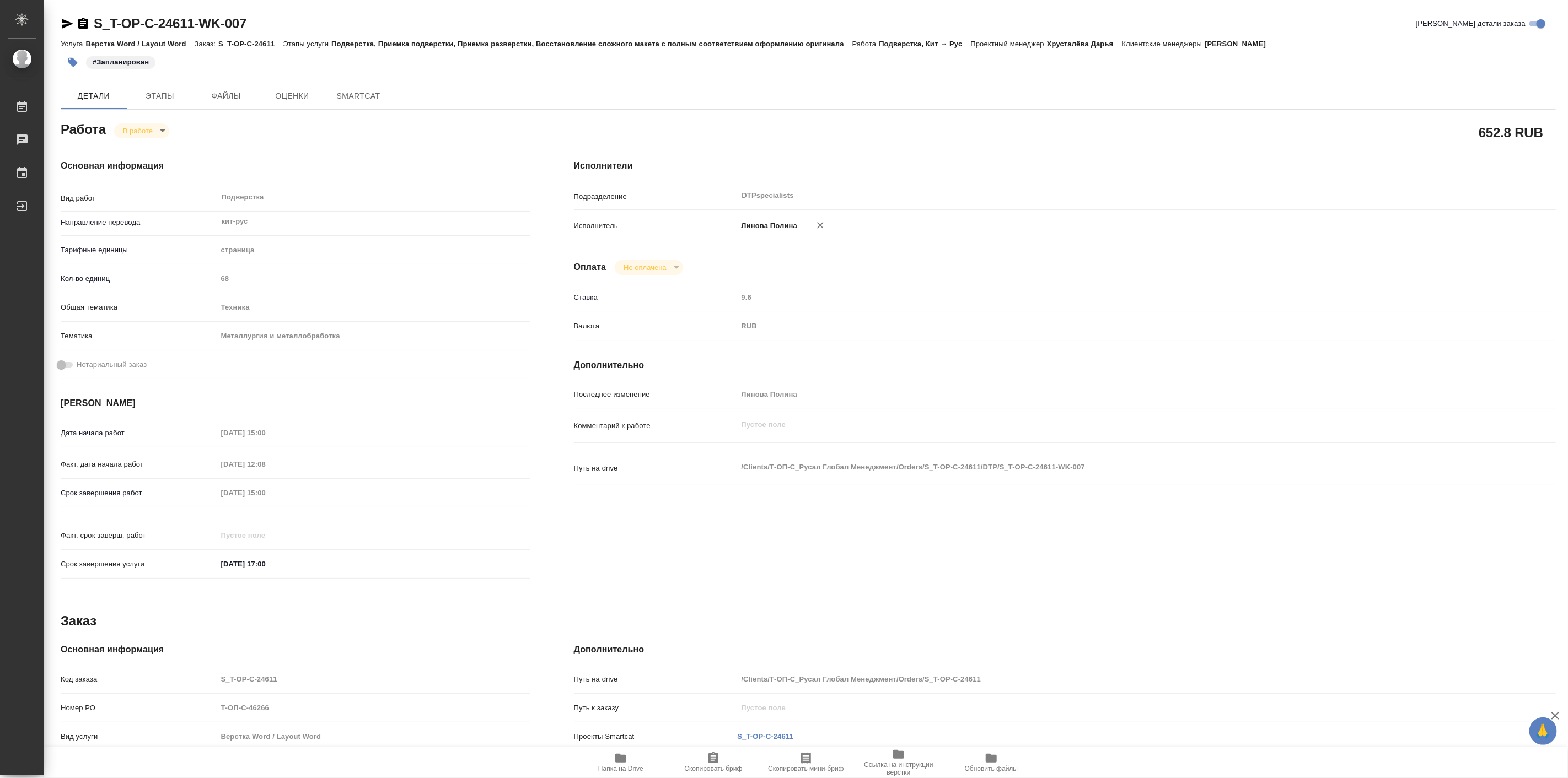
type textarea "x"
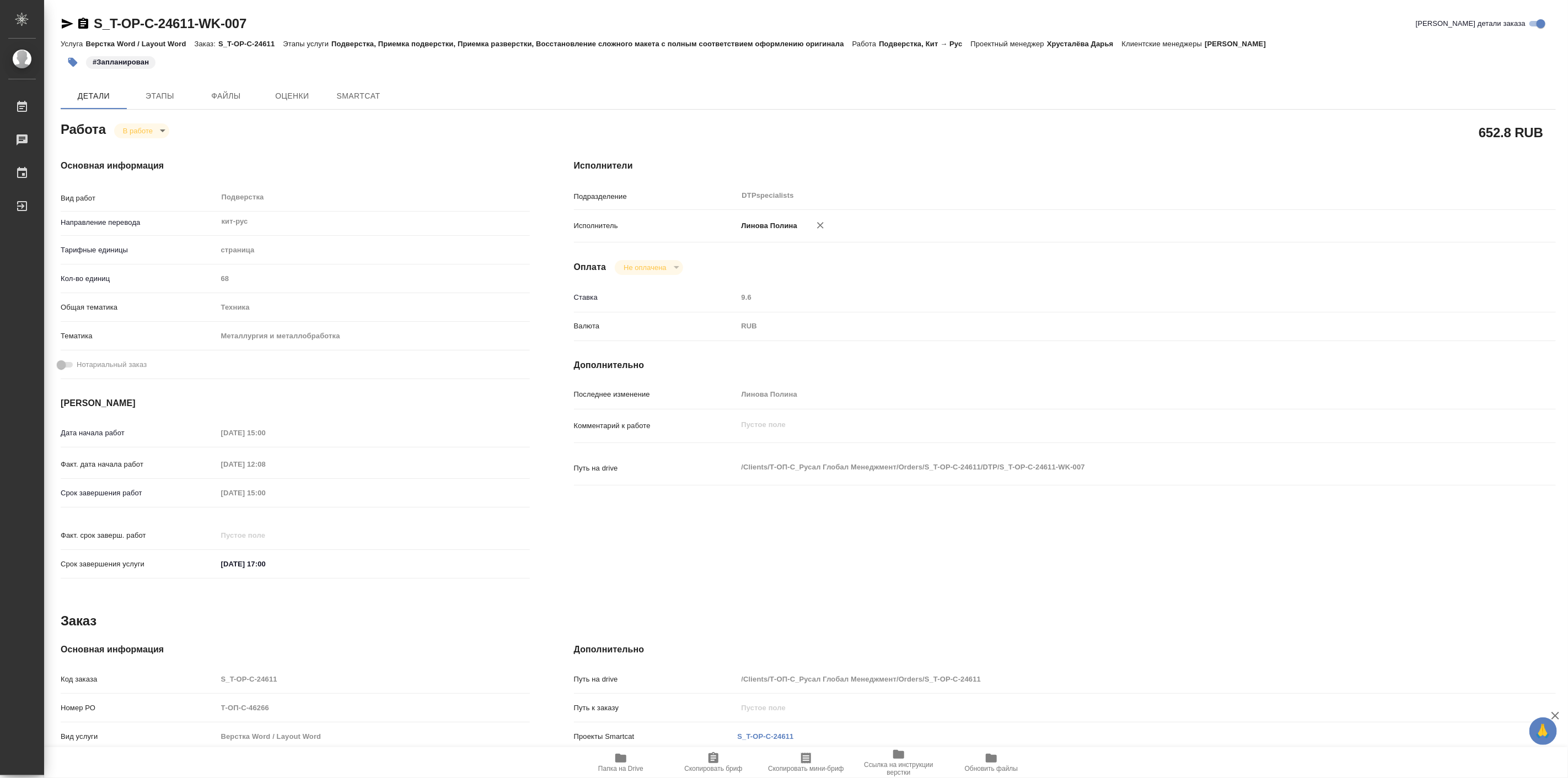
type textarea "x"
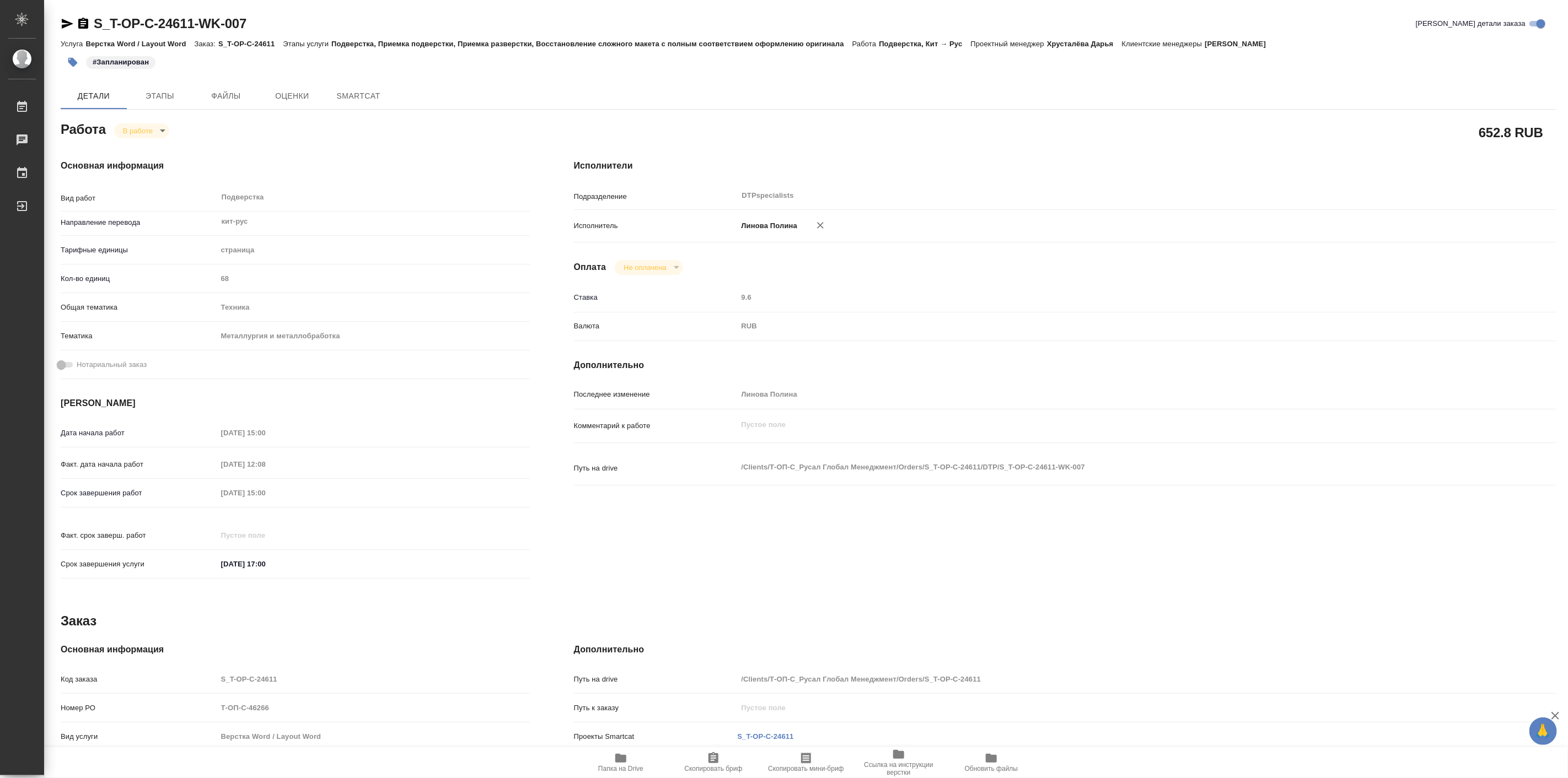
type textarea "x"
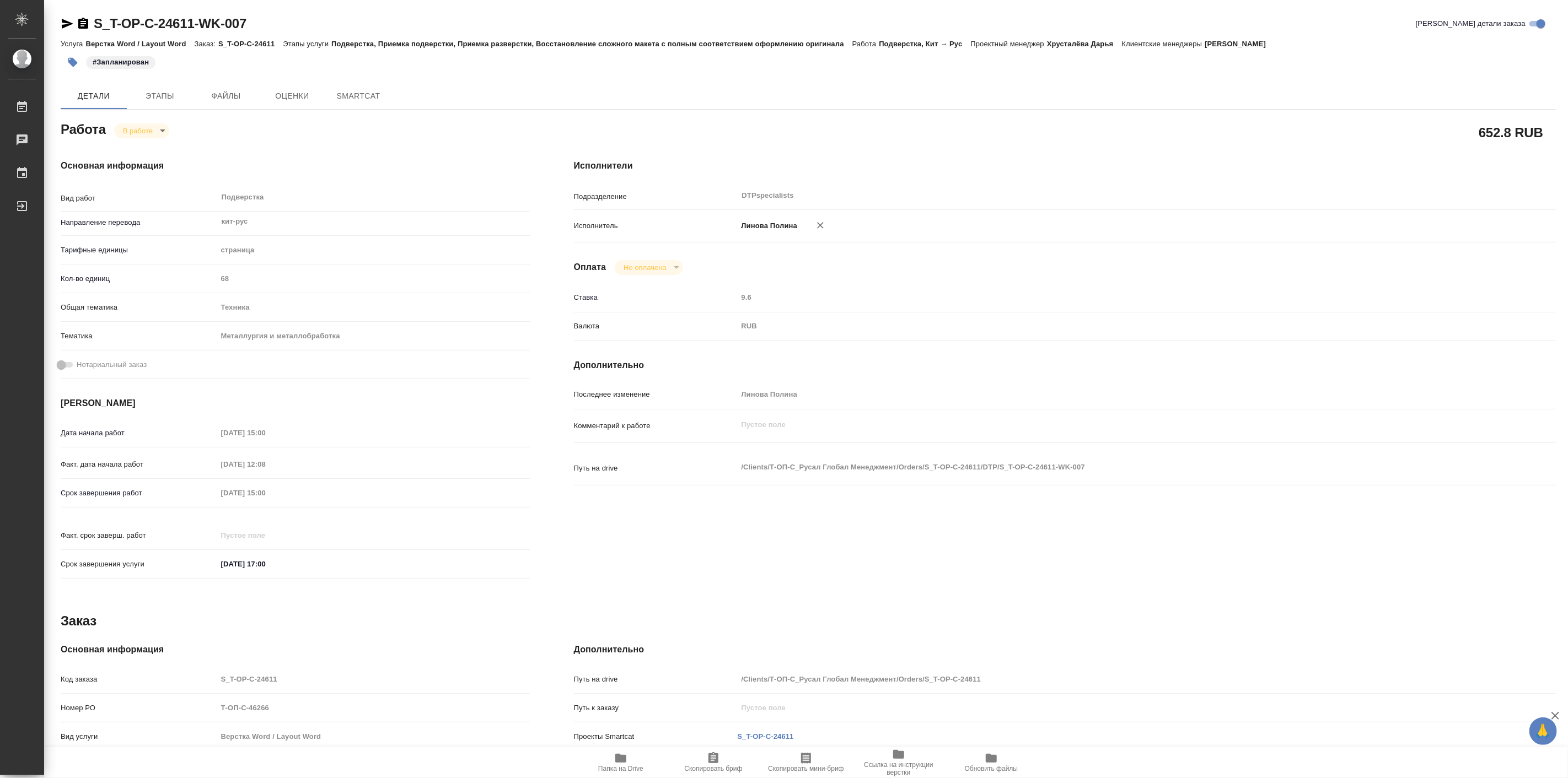
type textarea "x"
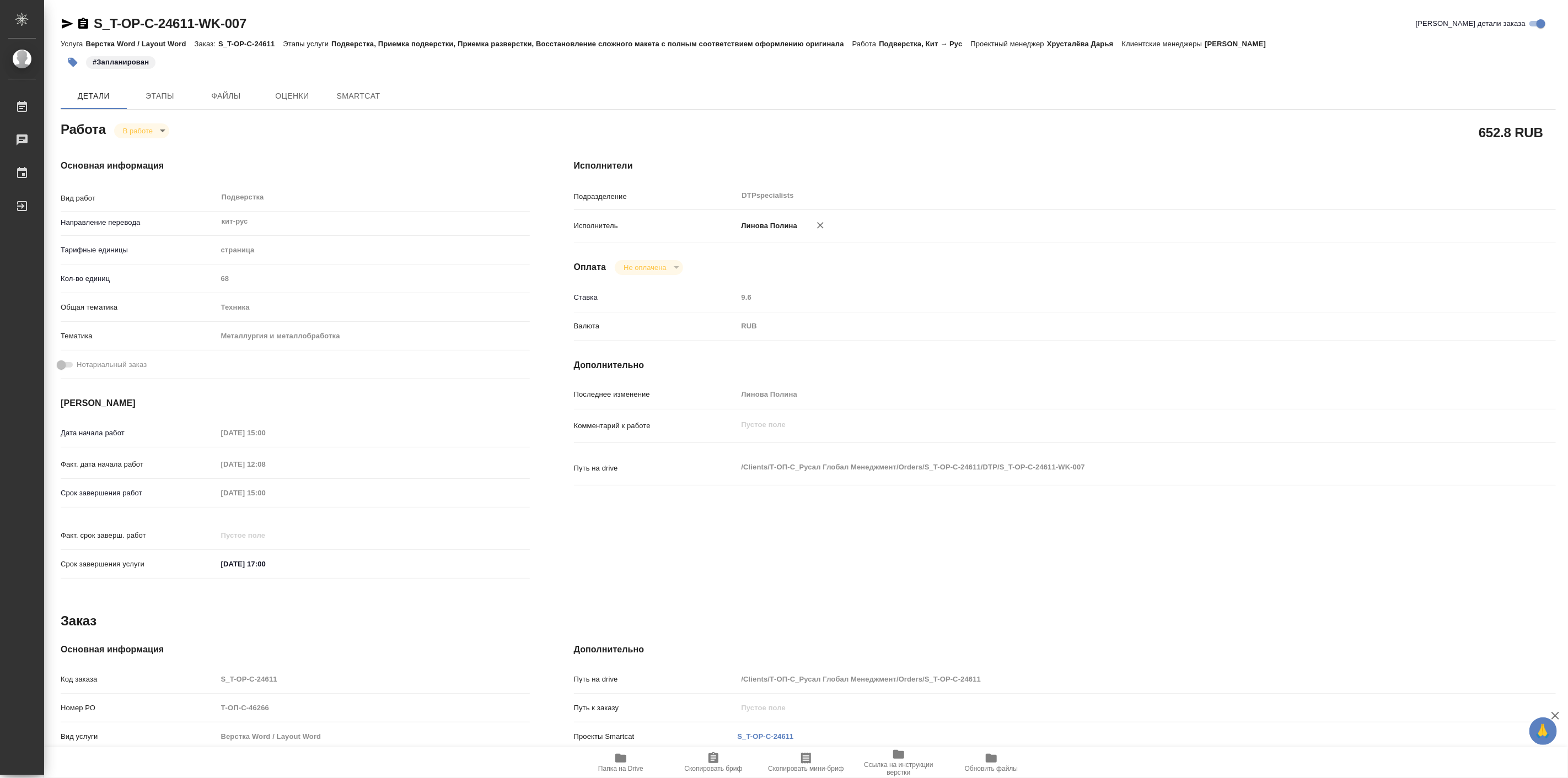
type textarea "x"
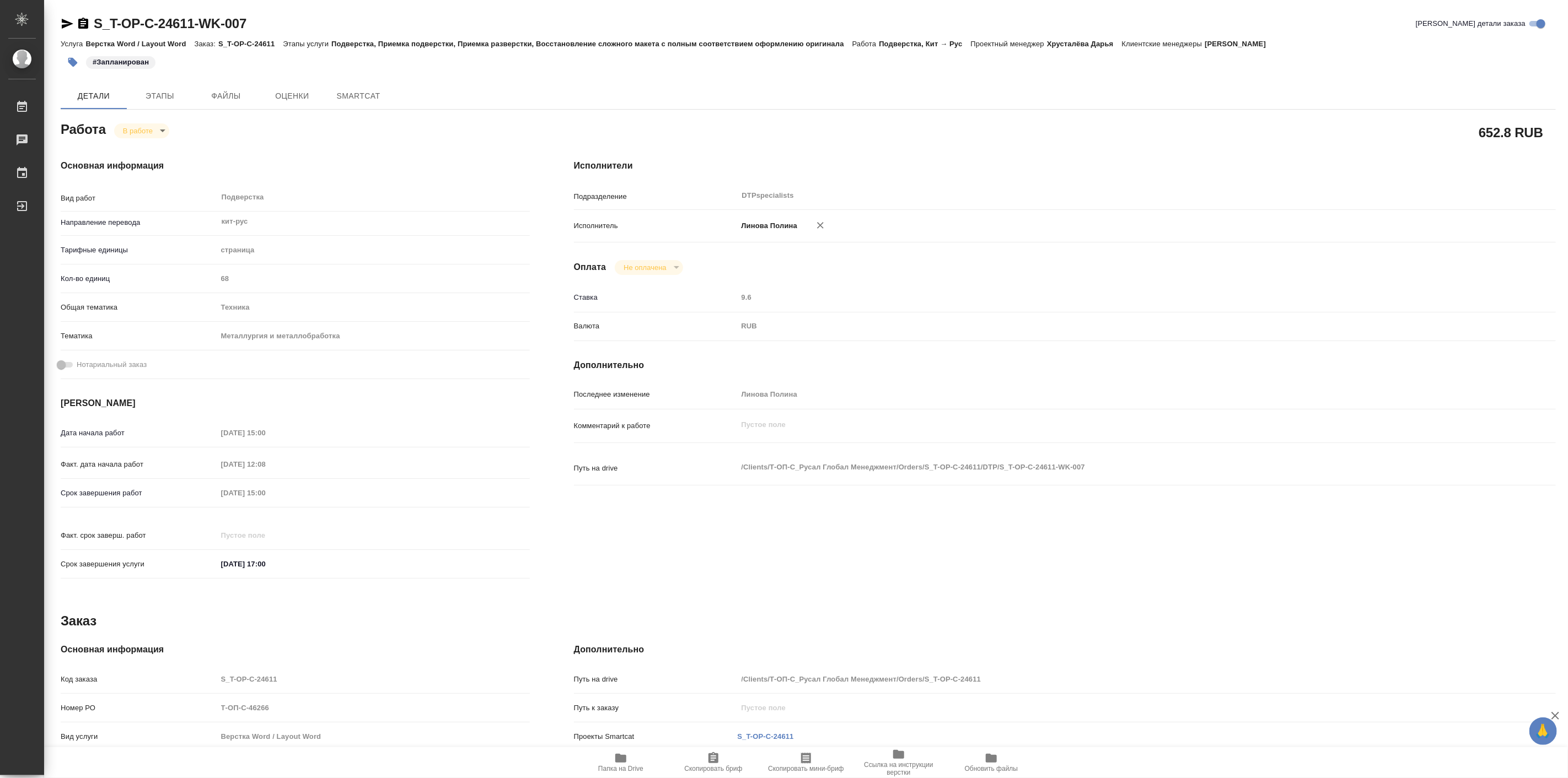
type textarea "x"
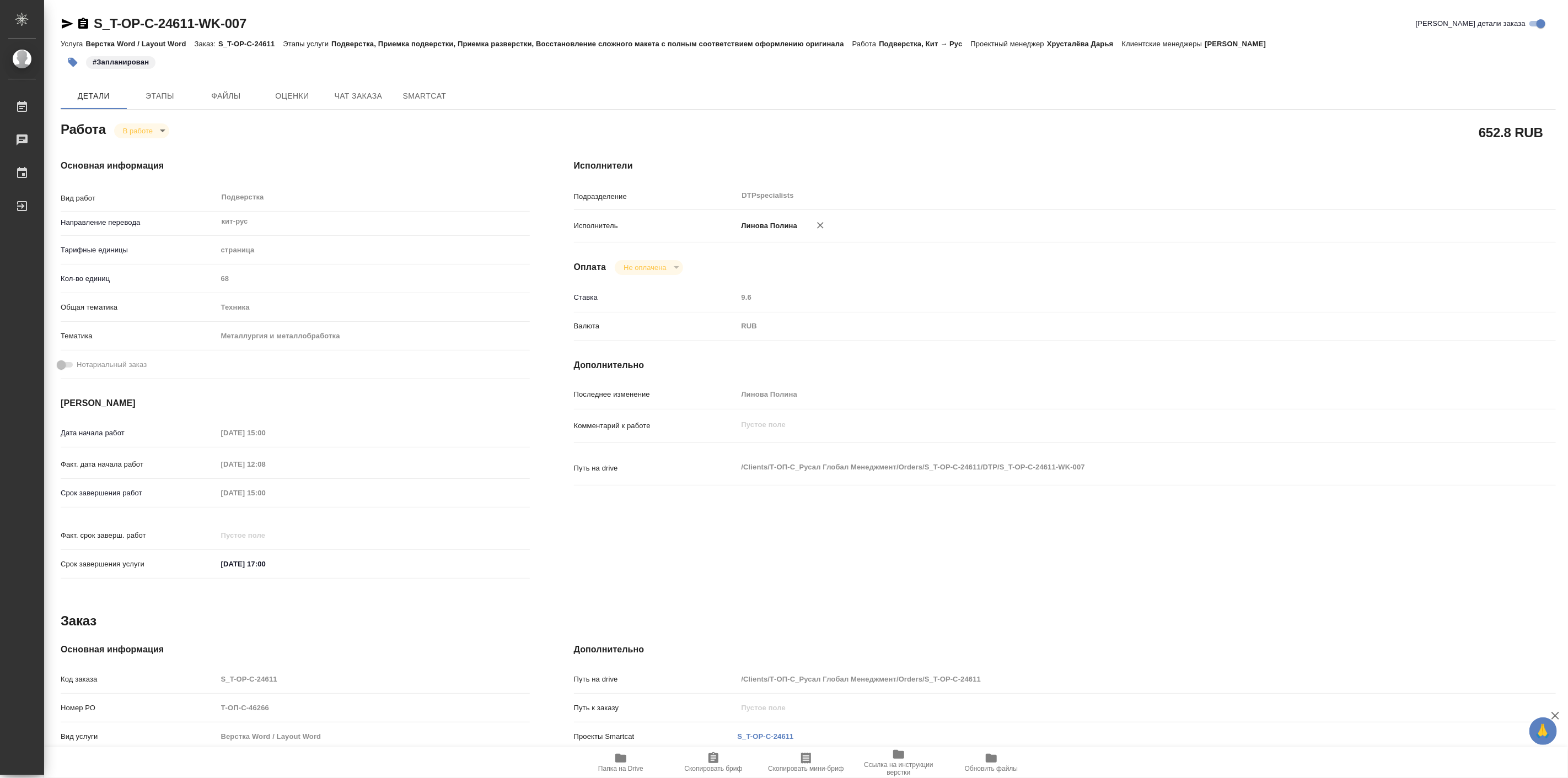
type textarea "x"
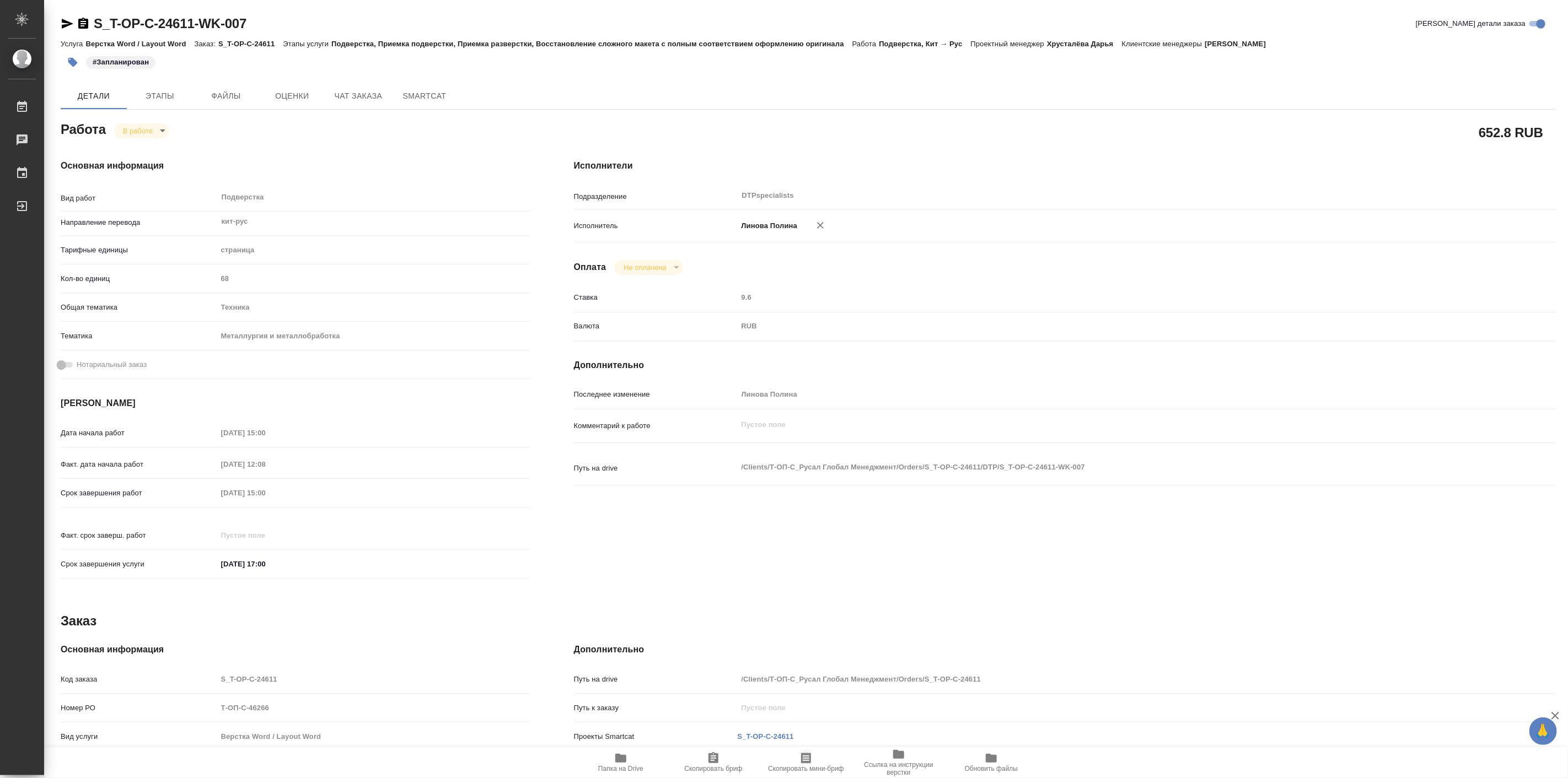
type textarea "x"
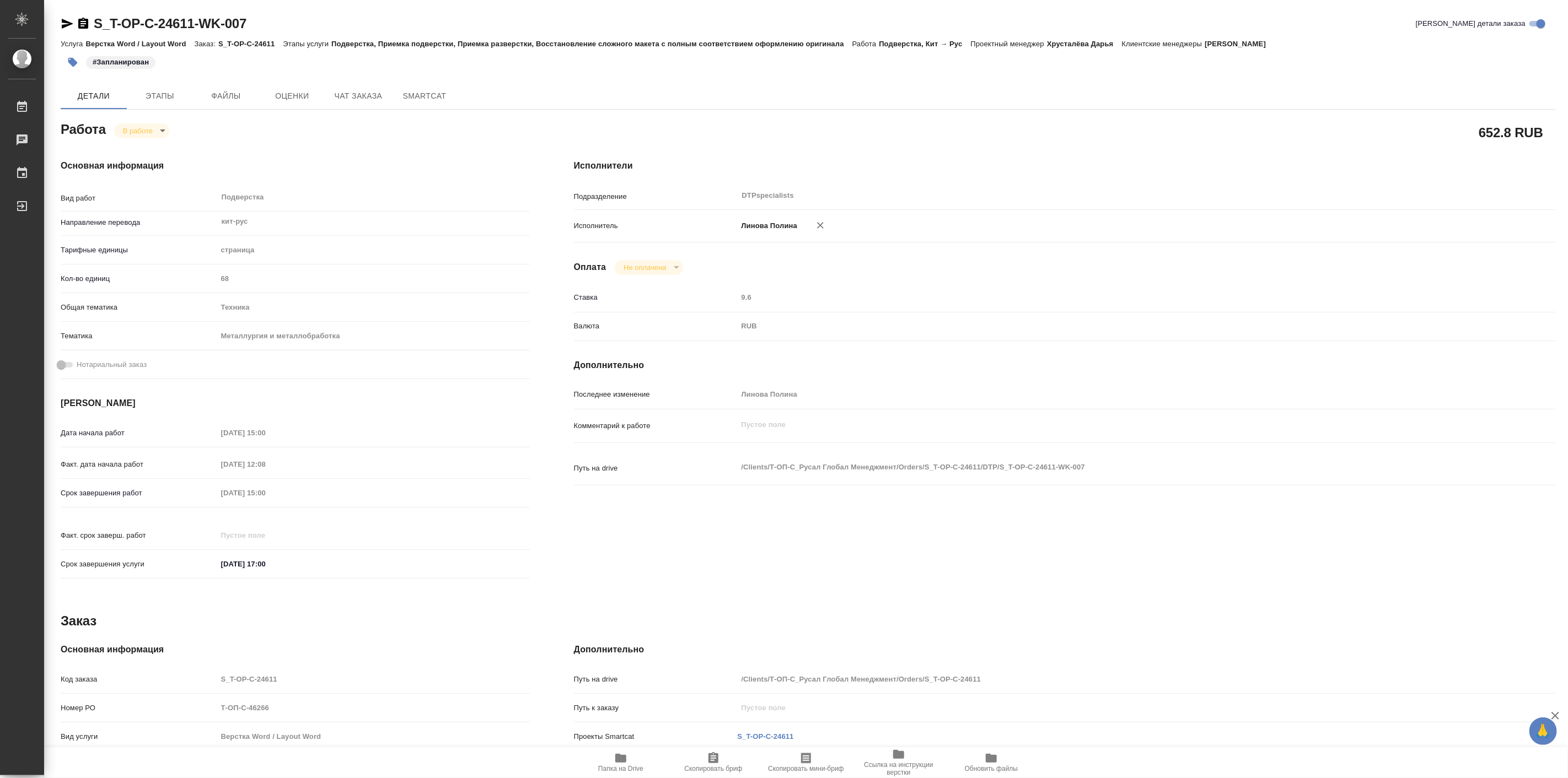
click at [432, 173] on div "Основная информация Вид работ Подверстка x ​ Направление перевода кит-рус ​ Тар…" at bounding box center [295, 372] width 469 height 427
drag, startPoint x: 89, startPoint y: 12, endPoint x: 195, endPoint y: 26, distance: 106.9
click at [195, 26] on div "S_T-OP-C-24611-WK-007 Кратко детали заказа Услуга Верстка Word / Layout Word За…" at bounding box center [808, 469] width 1507 height 938
copy link "S_T-OP-C-24611"
type textarea "x"
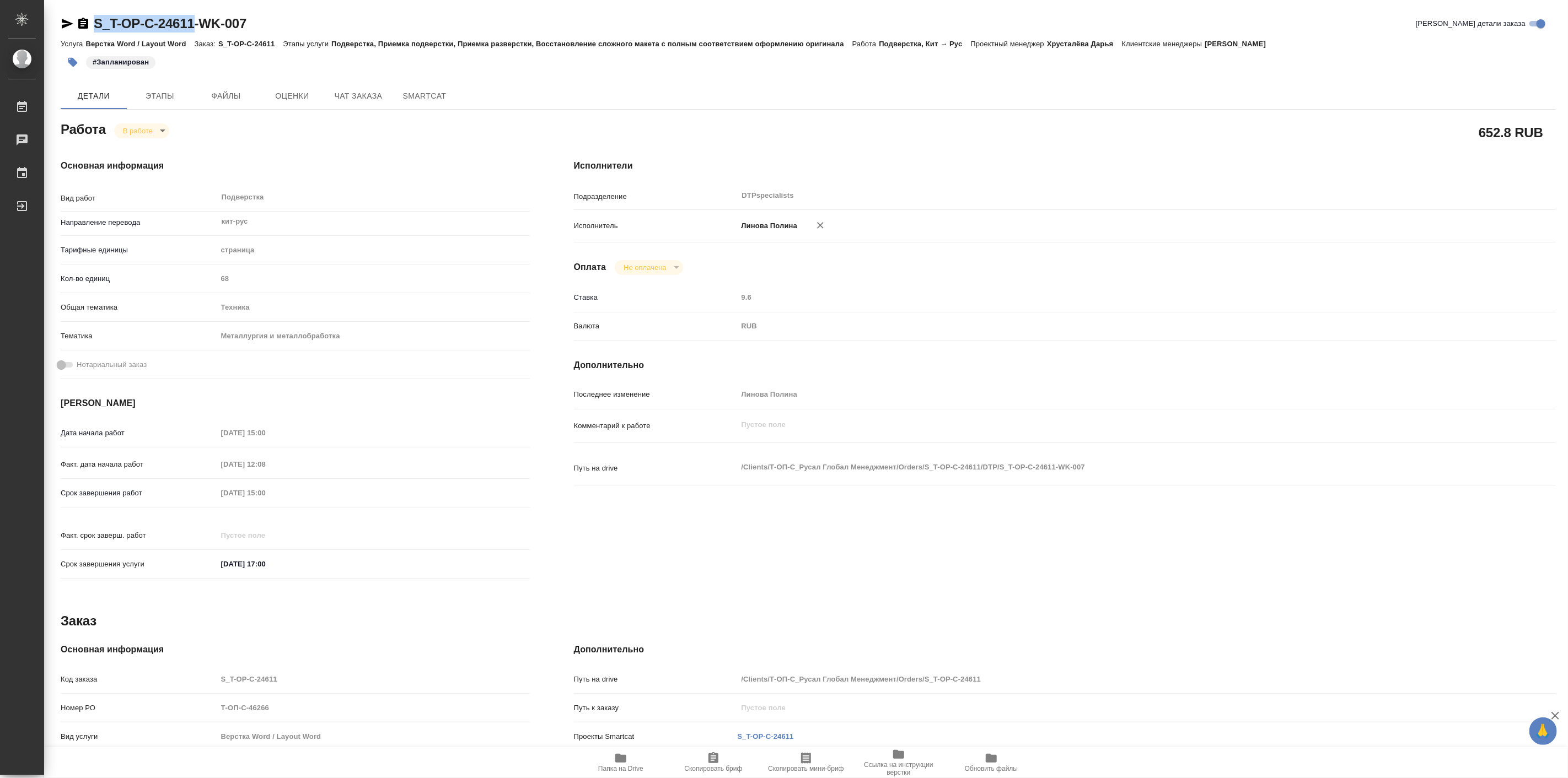
type textarea "x"
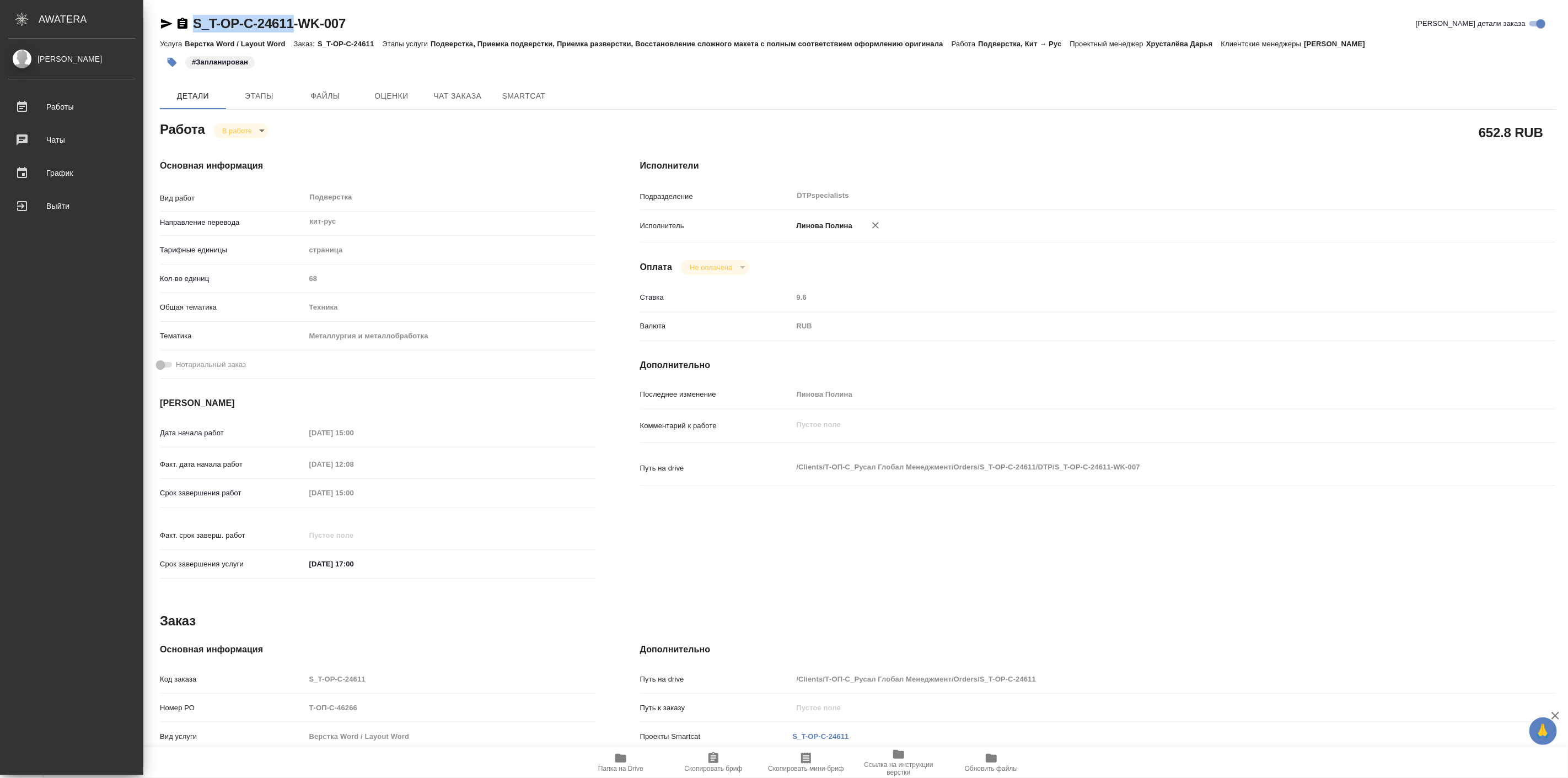
type textarea "x"
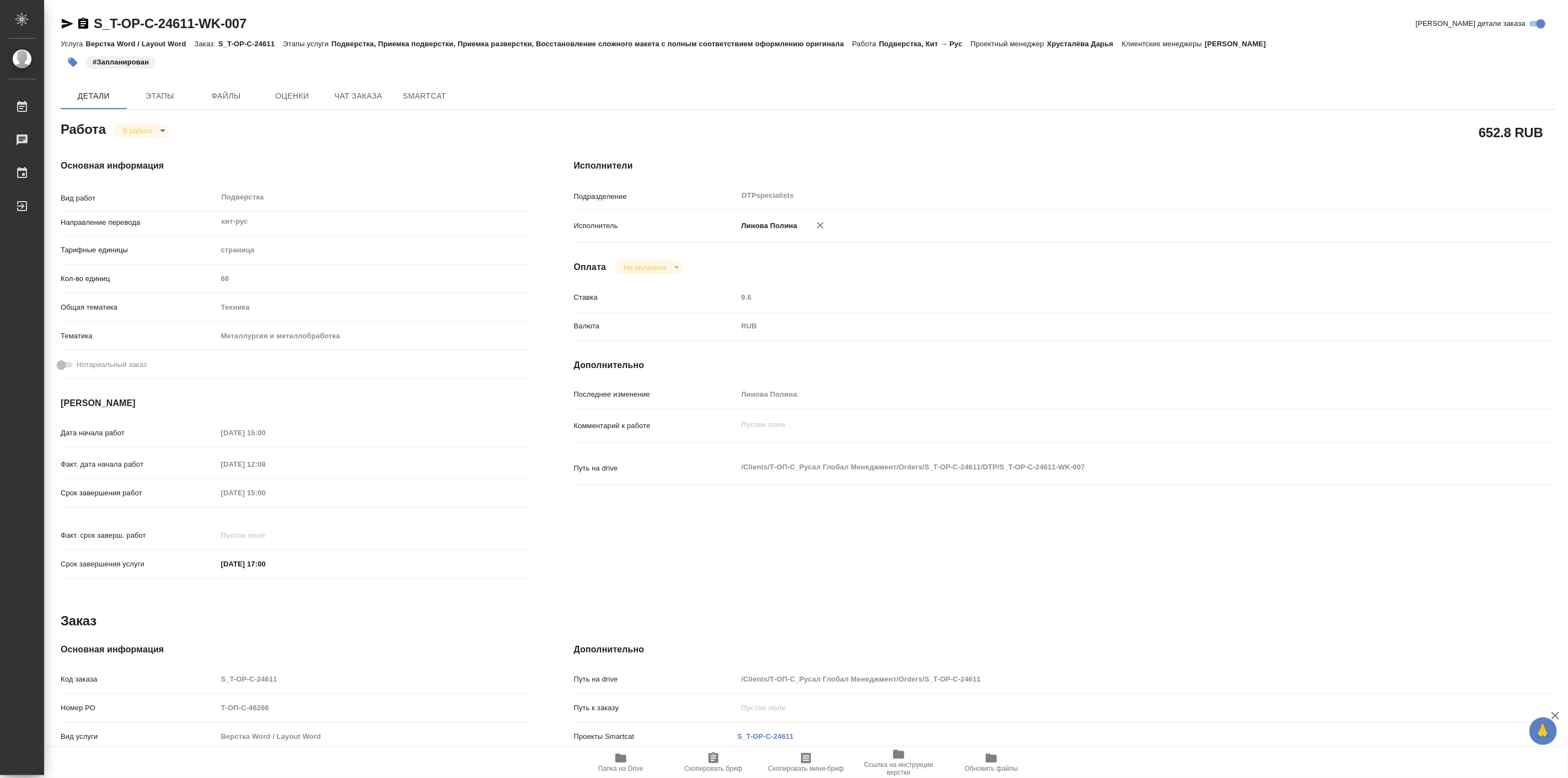
click at [534, 137] on div "Основная информация Вид работ Подверстка x ​ Направление перевода кит-рус ​ Тар…" at bounding box center [295, 372] width 514 height 471
click at [412, 133] on div "Работа В работе inProgress" at bounding box center [295, 128] width 469 height 20
